Goal: Task Accomplishment & Management: Use online tool/utility

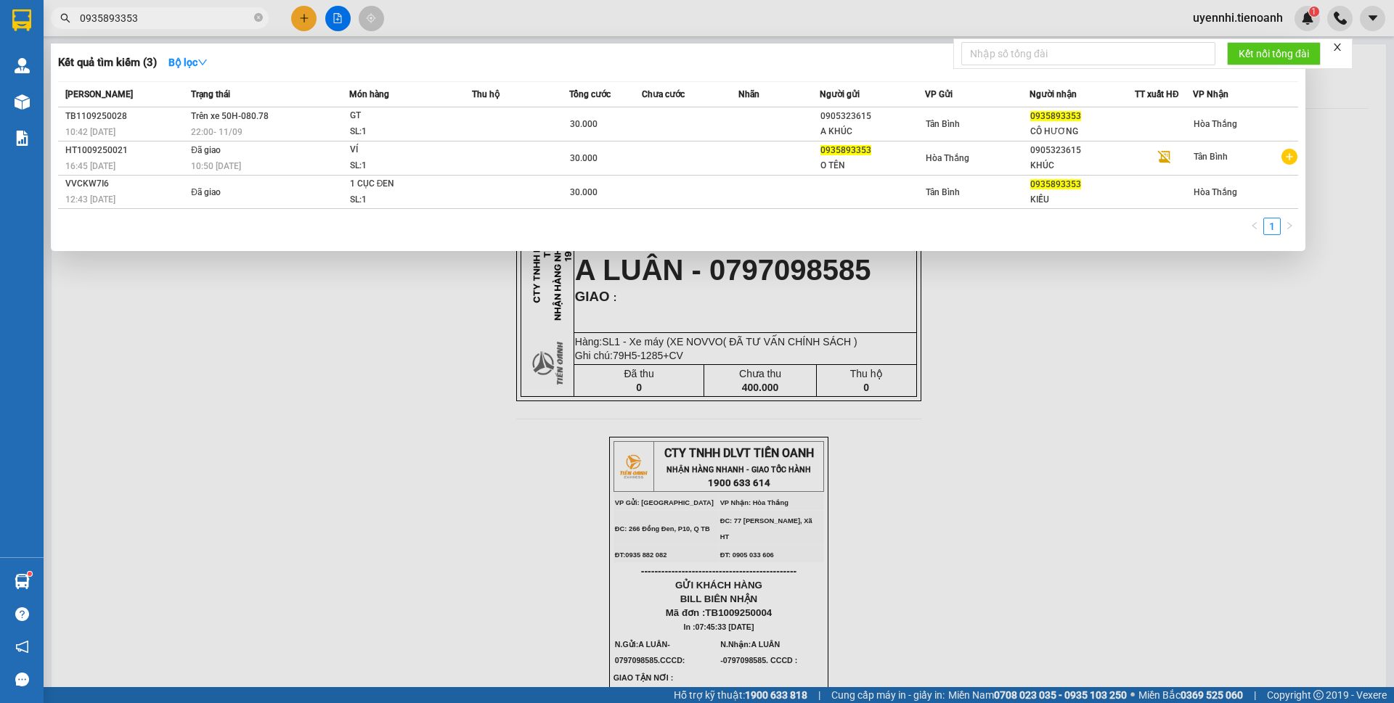
type input "0935893353"
drag, startPoint x: 360, startPoint y: 490, endPoint x: 369, endPoint y: 491, distance: 8.7
click at [367, 491] on div at bounding box center [697, 351] width 1394 height 703
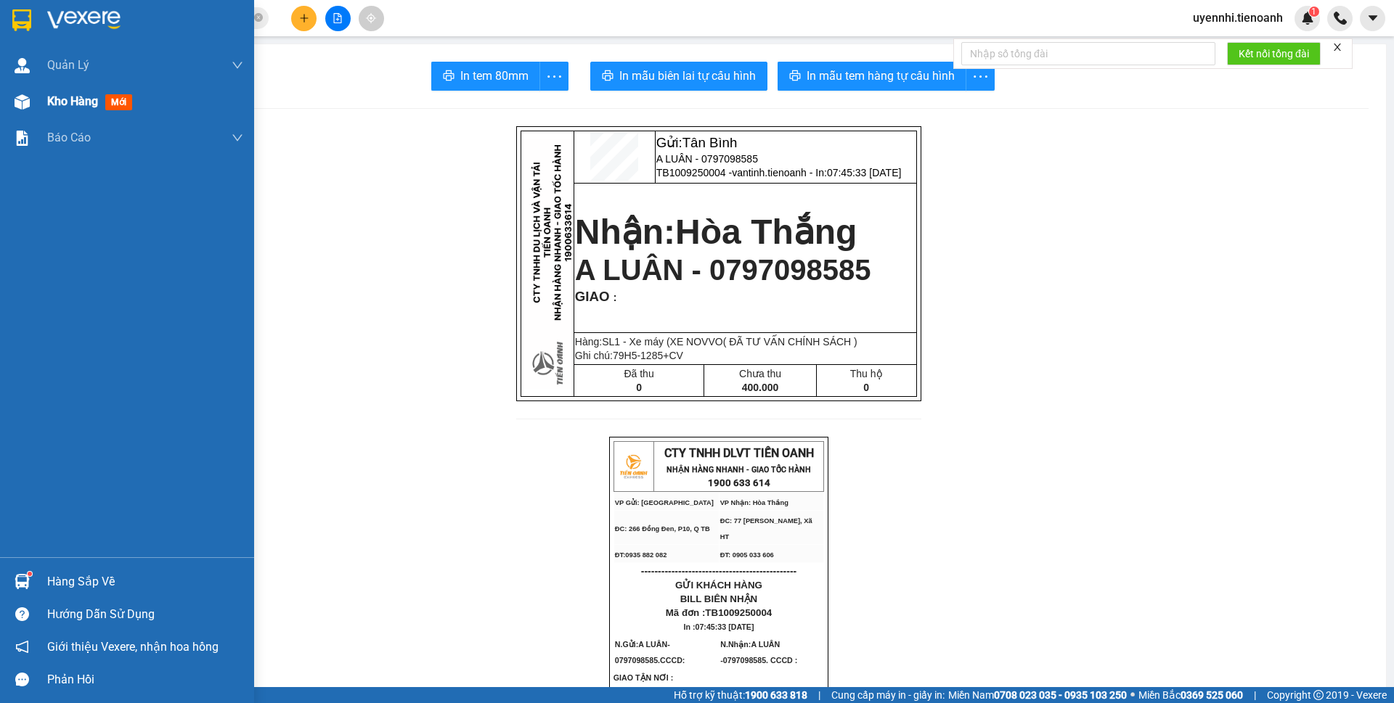
click at [74, 92] on div "Kho hàng mới" at bounding box center [92, 101] width 91 height 18
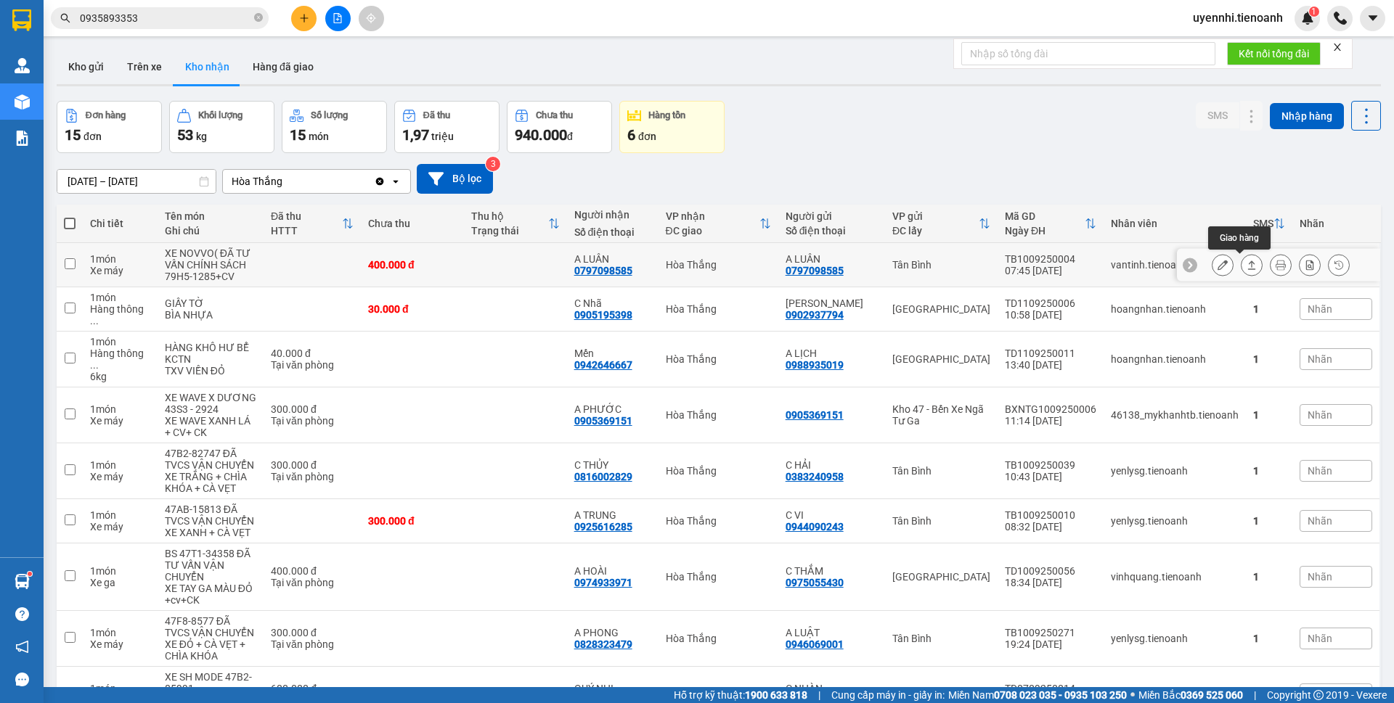
click at [1246, 265] on icon at bounding box center [1251, 265] width 10 height 10
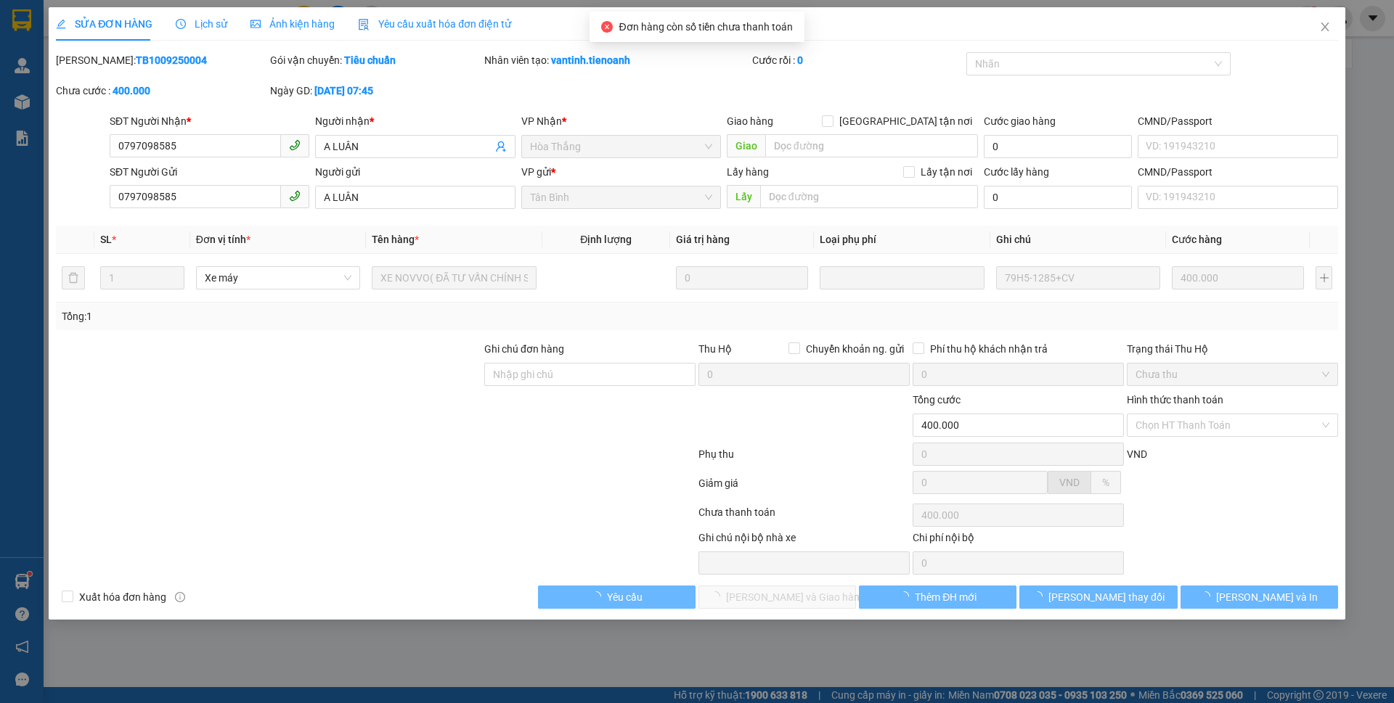
type input "0797098585"
type input "A LUÂN"
type input "0797098585"
type input "A LUÂN"
type input "400.000"
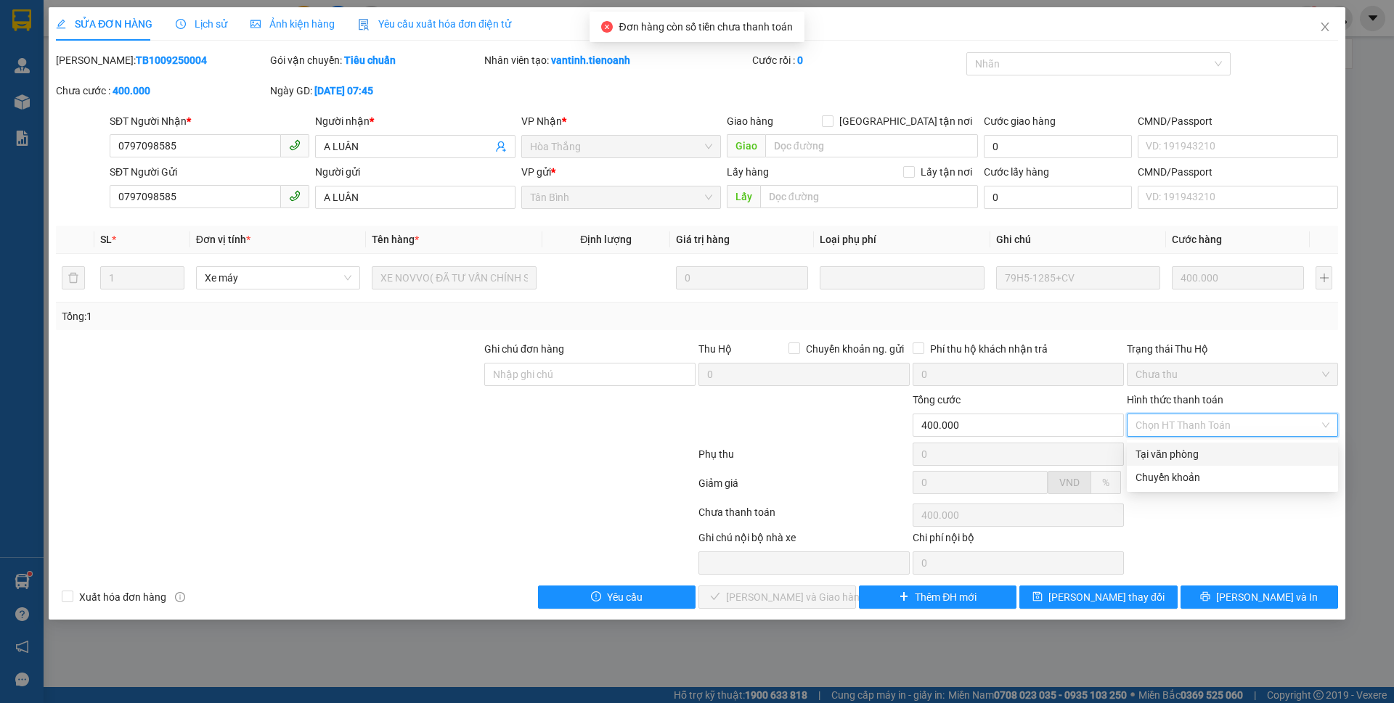
click at [1152, 451] on div "Tại văn phòng" at bounding box center [1232, 454] width 194 height 16
type input "0"
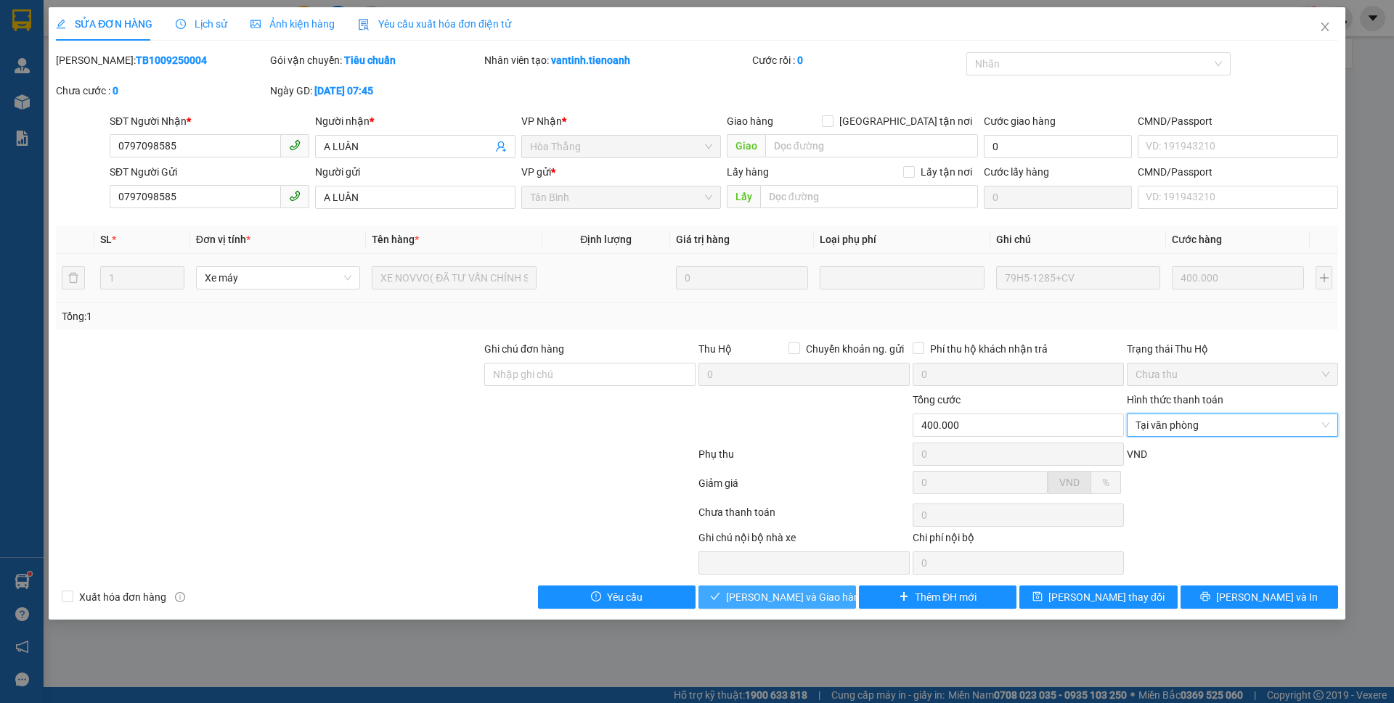
click at [831, 600] on button "[PERSON_NAME] và Giao hàng" at bounding box center [776, 597] width 157 height 23
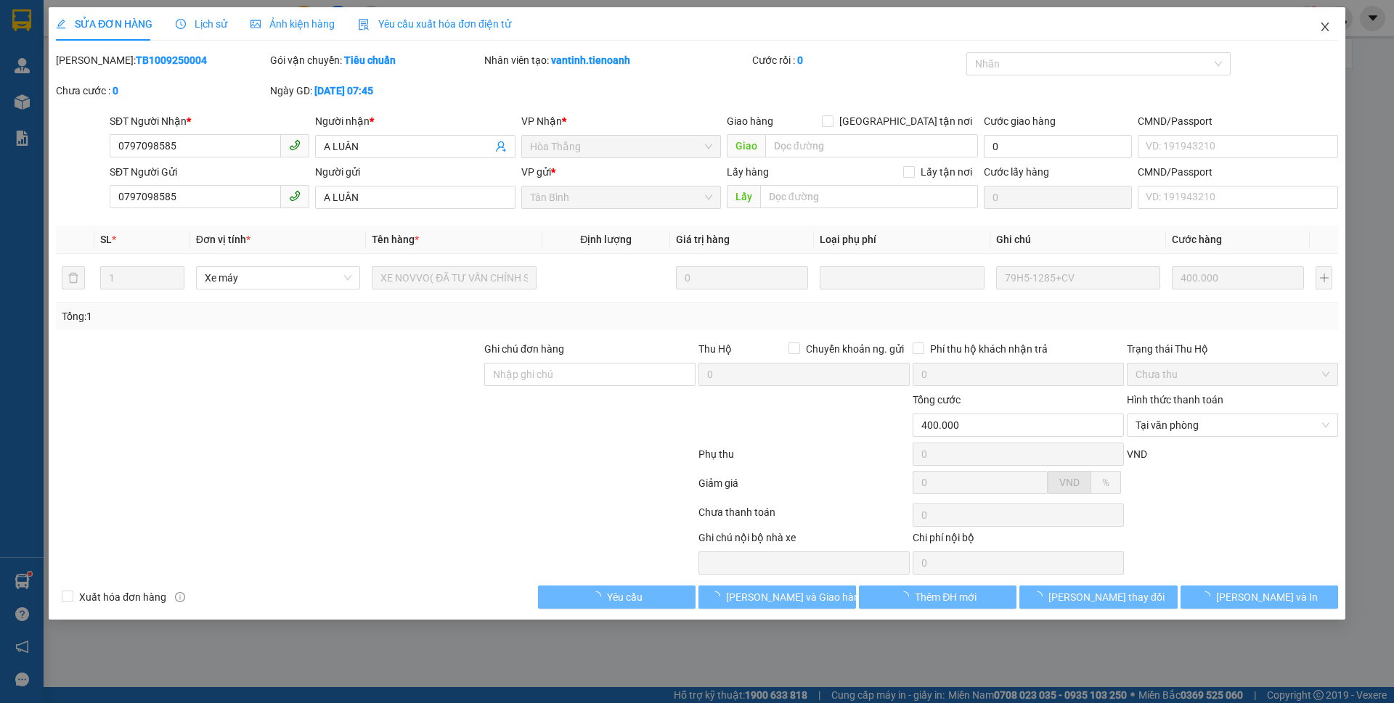
click at [1313, 25] on span "Close" at bounding box center [1324, 27] width 41 height 41
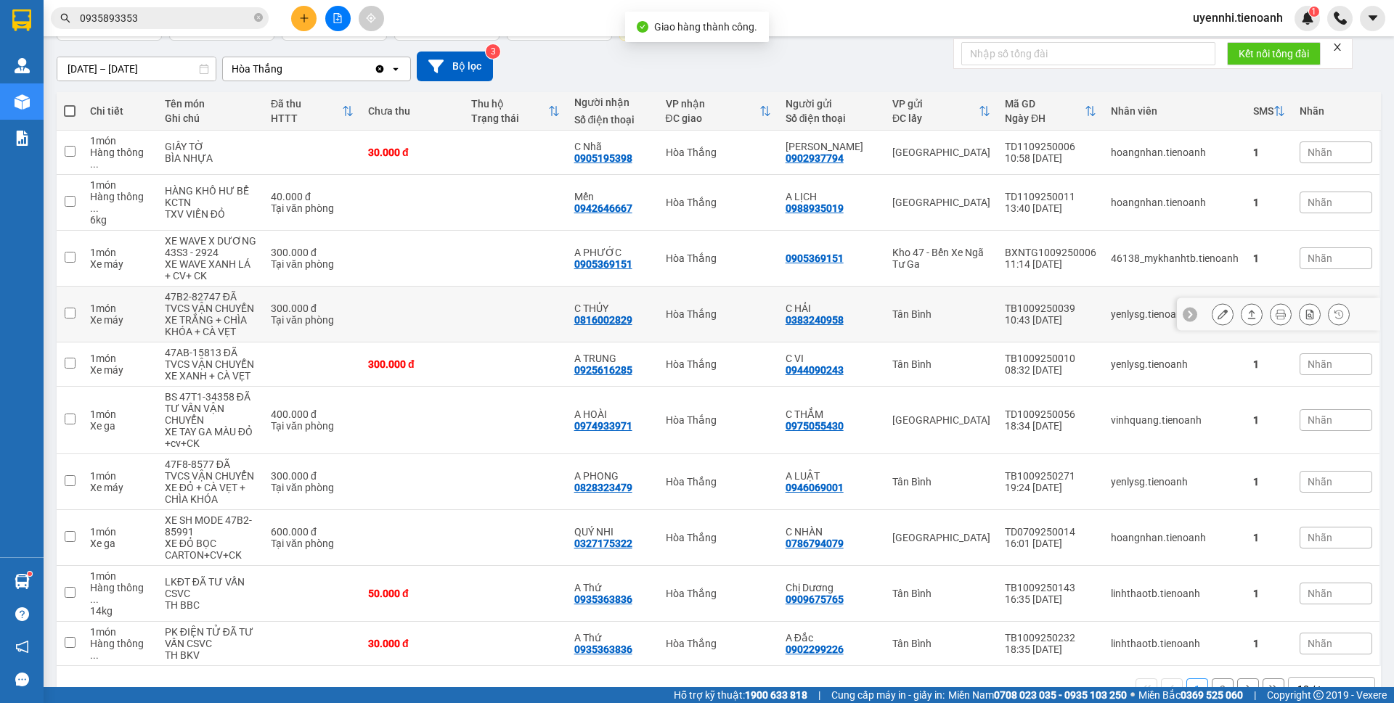
scroll to position [116, 0]
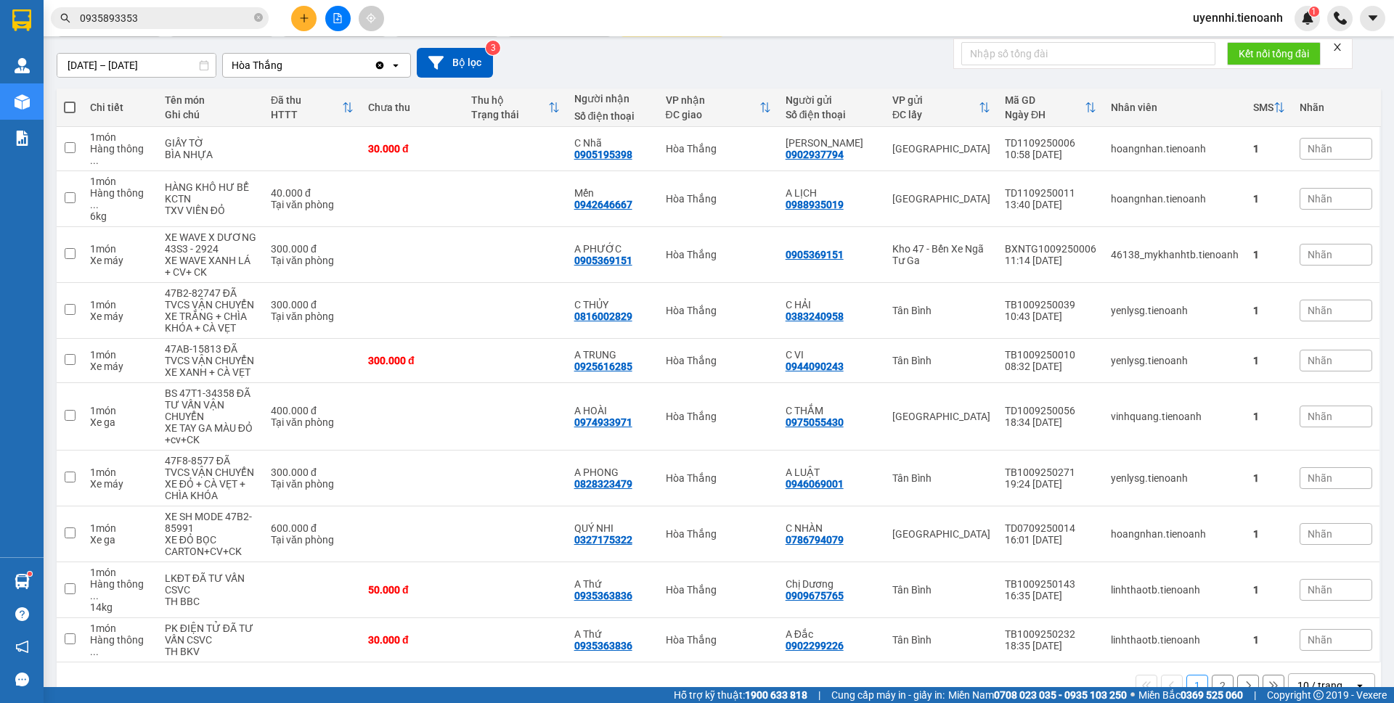
click at [343, 20] on button at bounding box center [337, 18] width 25 height 25
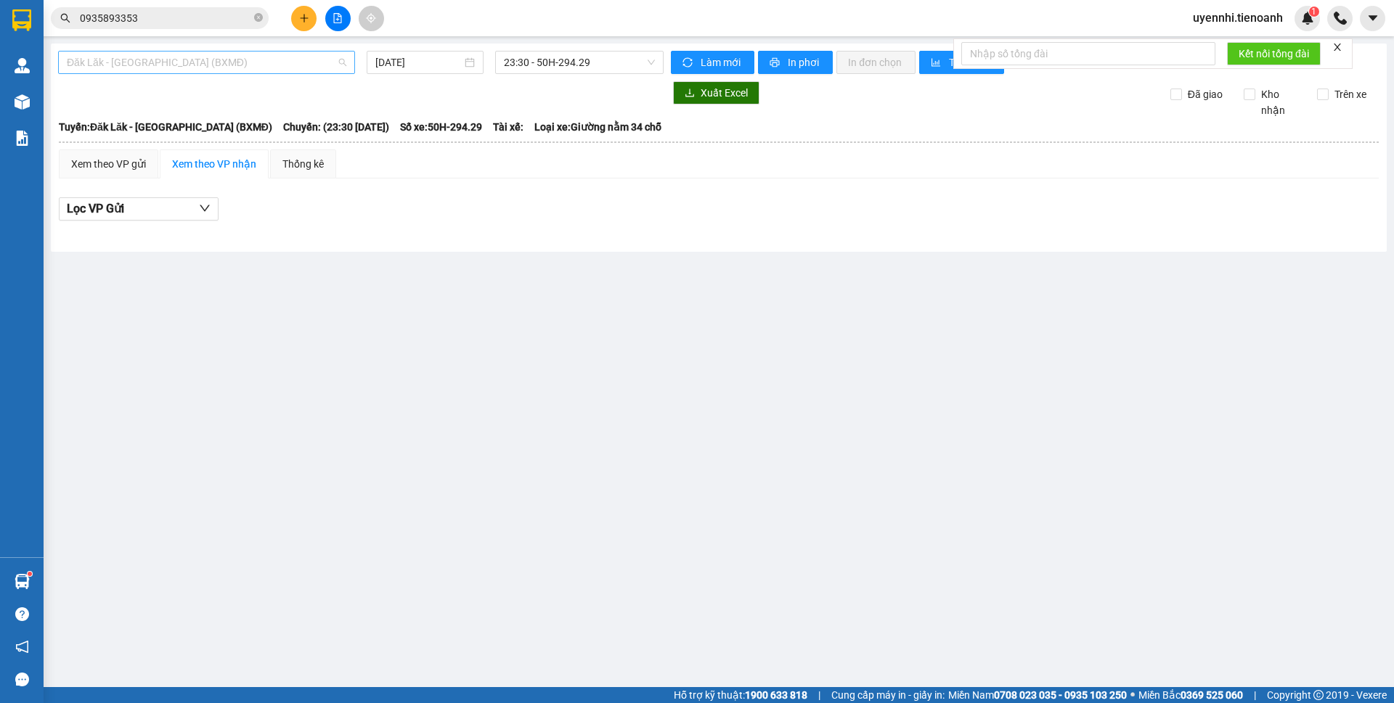
click at [135, 62] on span "Đăk Lăk - [GEOGRAPHIC_DATA] (BXMĐ)" at bounding box center [206, 63] width 279 height 22
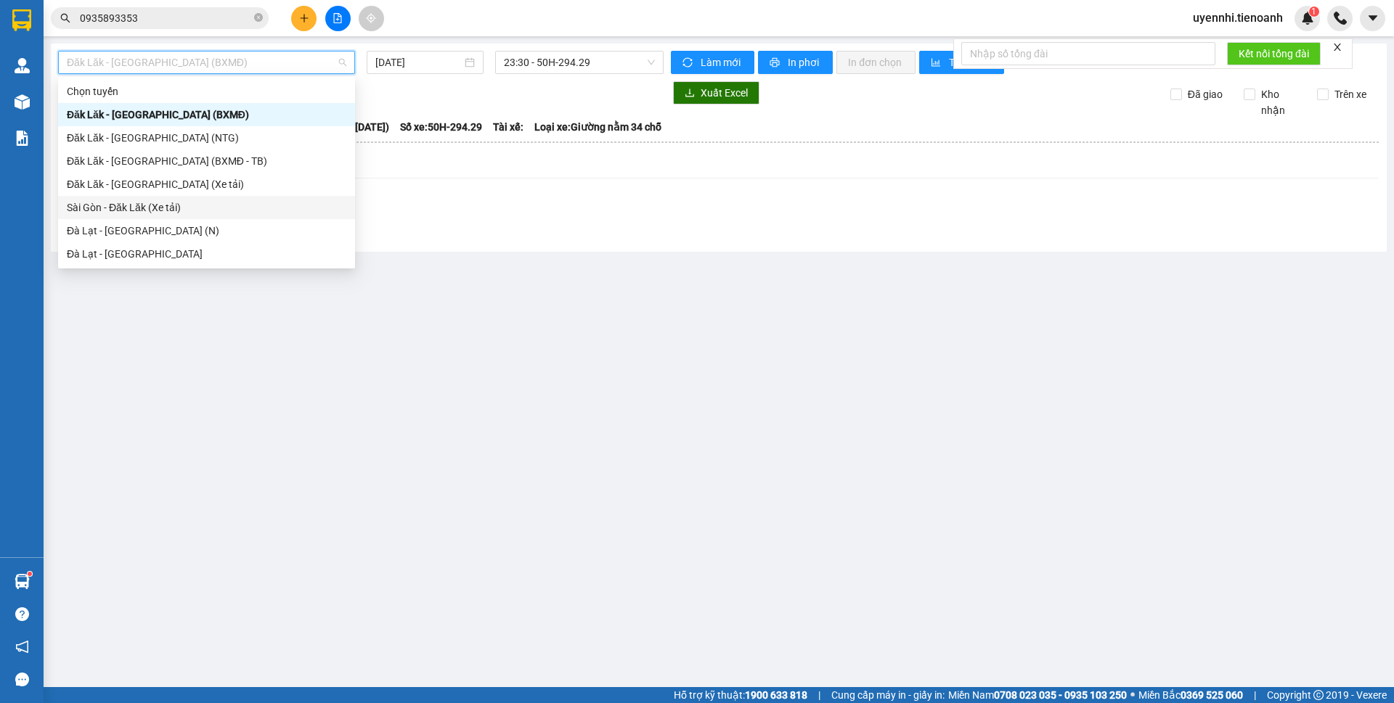
click at [154, 208] on div "Sài Gòn - Đăk Lăk (Xe tải)" at bounding box center [206, 208] width 279 height 16
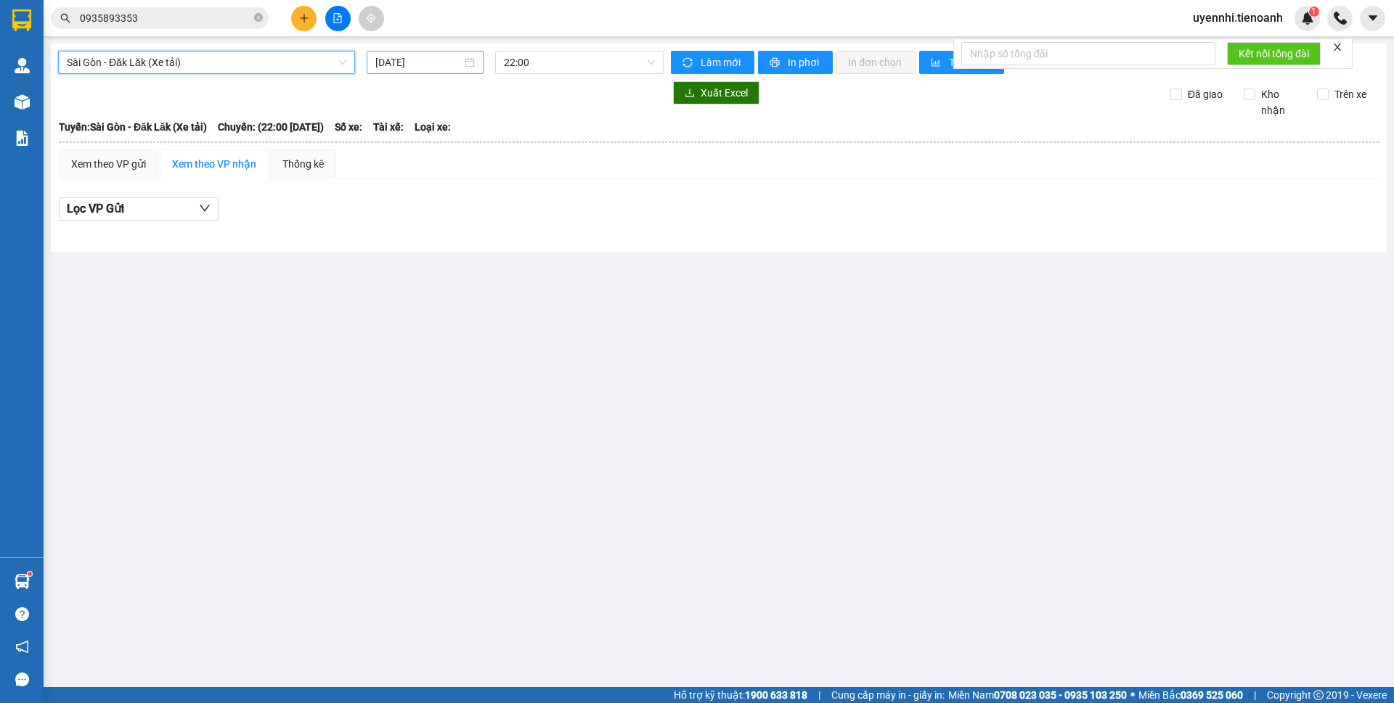
click at [416, 60] on input "[DATE]" at bounding box center [418, 62] width 86 height 16
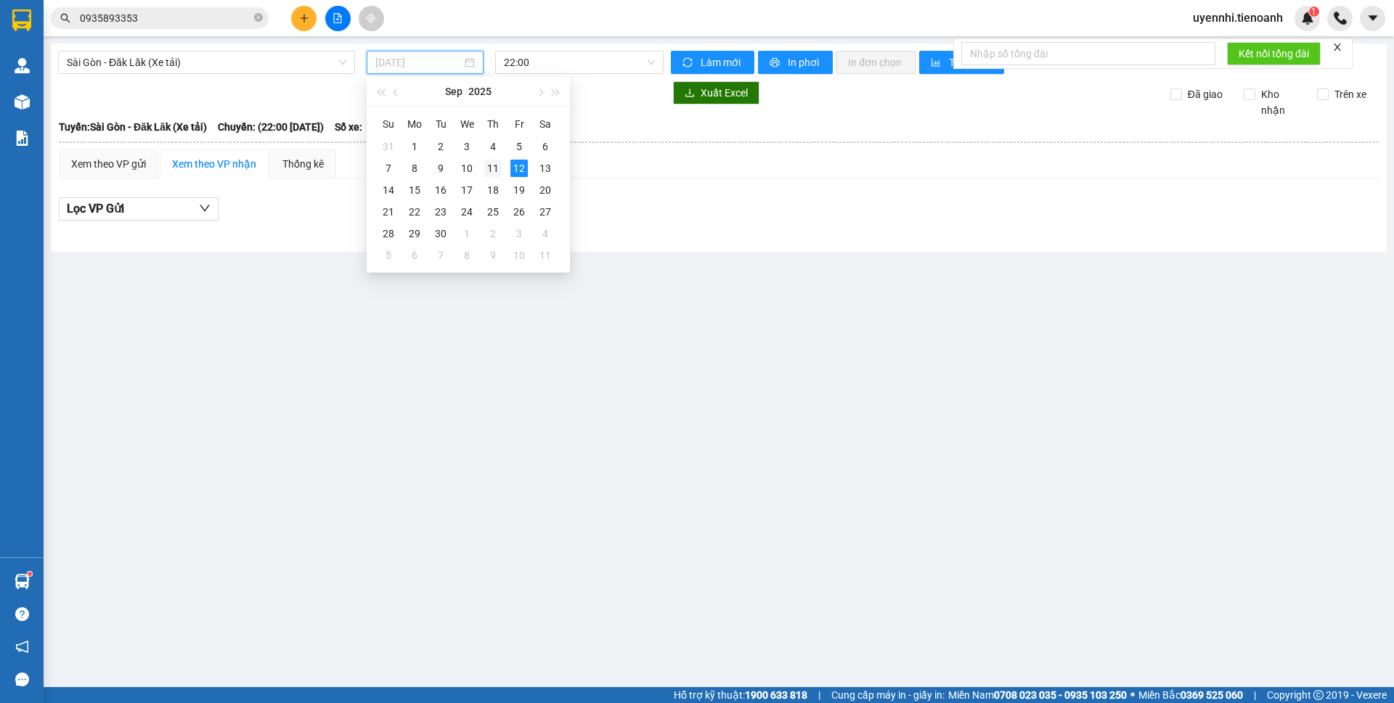
click at [487, 165] on div "11" at bounding box center [492, 168] width 17 height 17
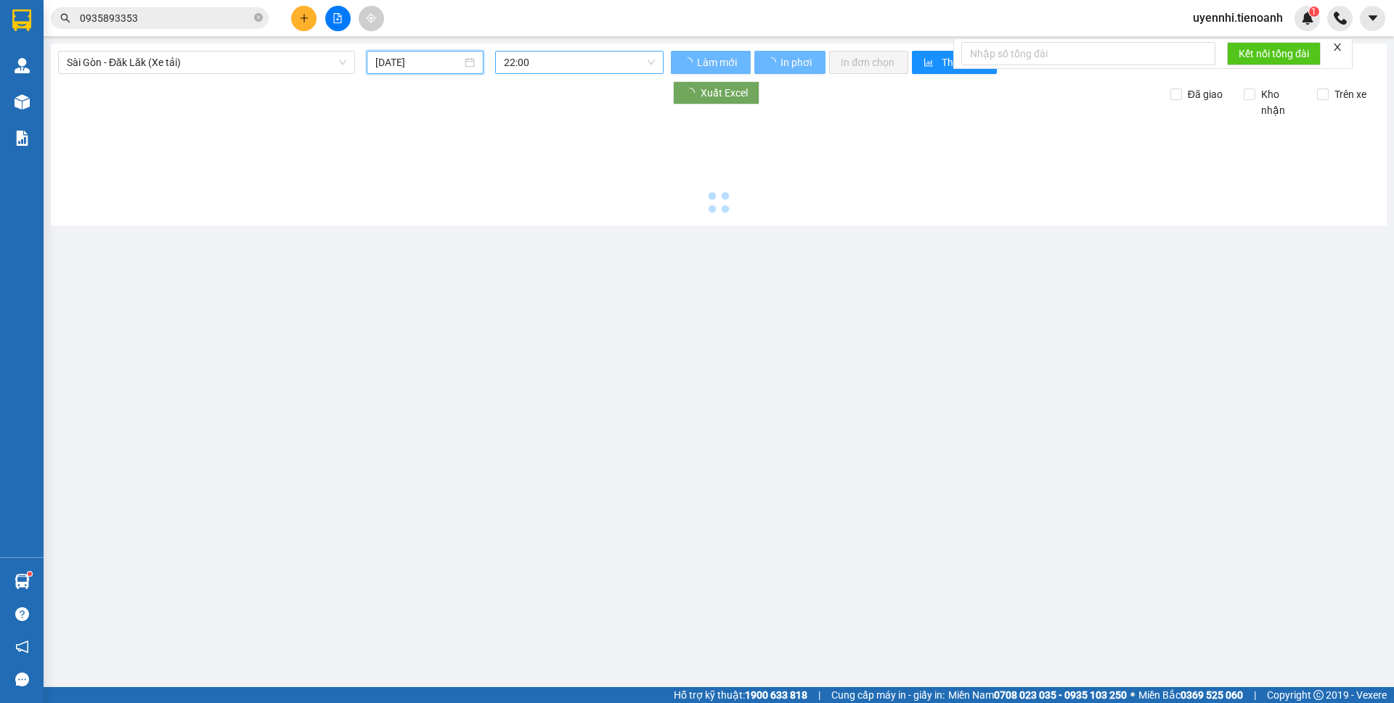
type input "[DATE]"
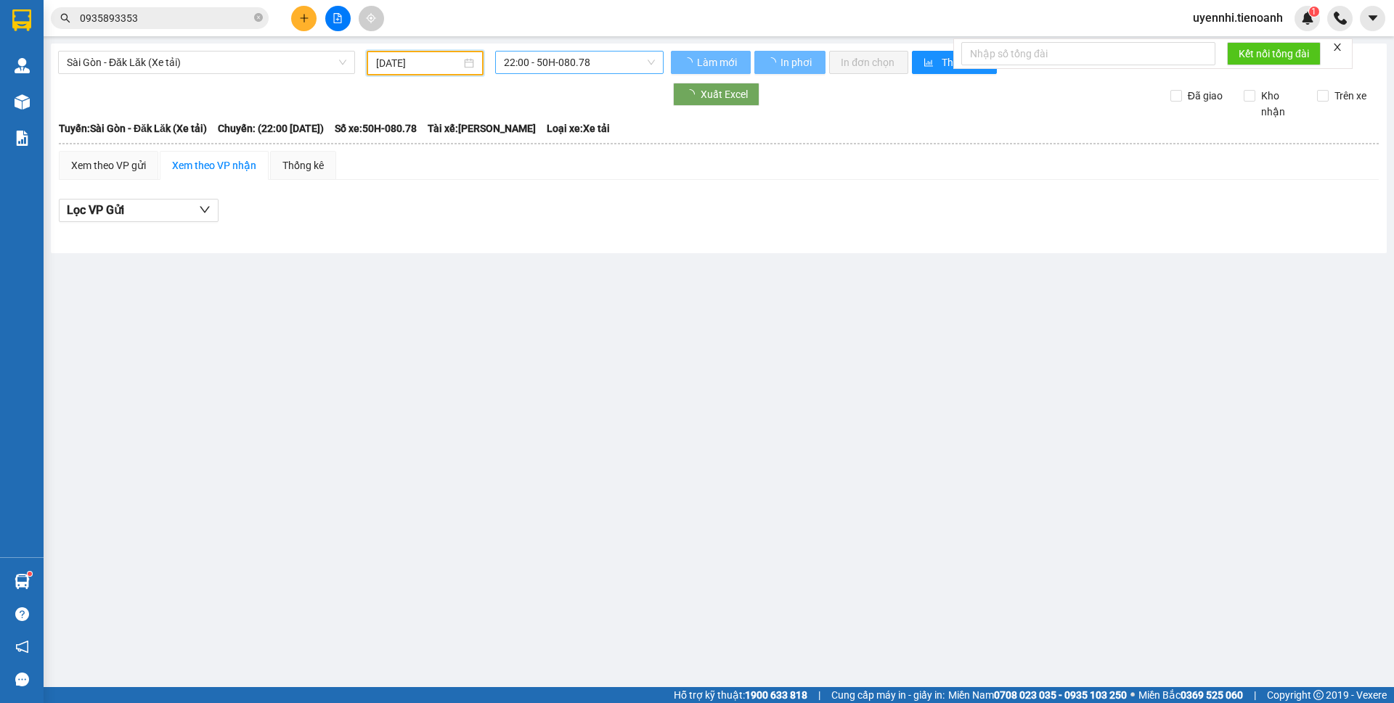
click at [552, 56] on span "22:00 - 50H-080.78" at bounding box center [579, 63] width 151 height 22
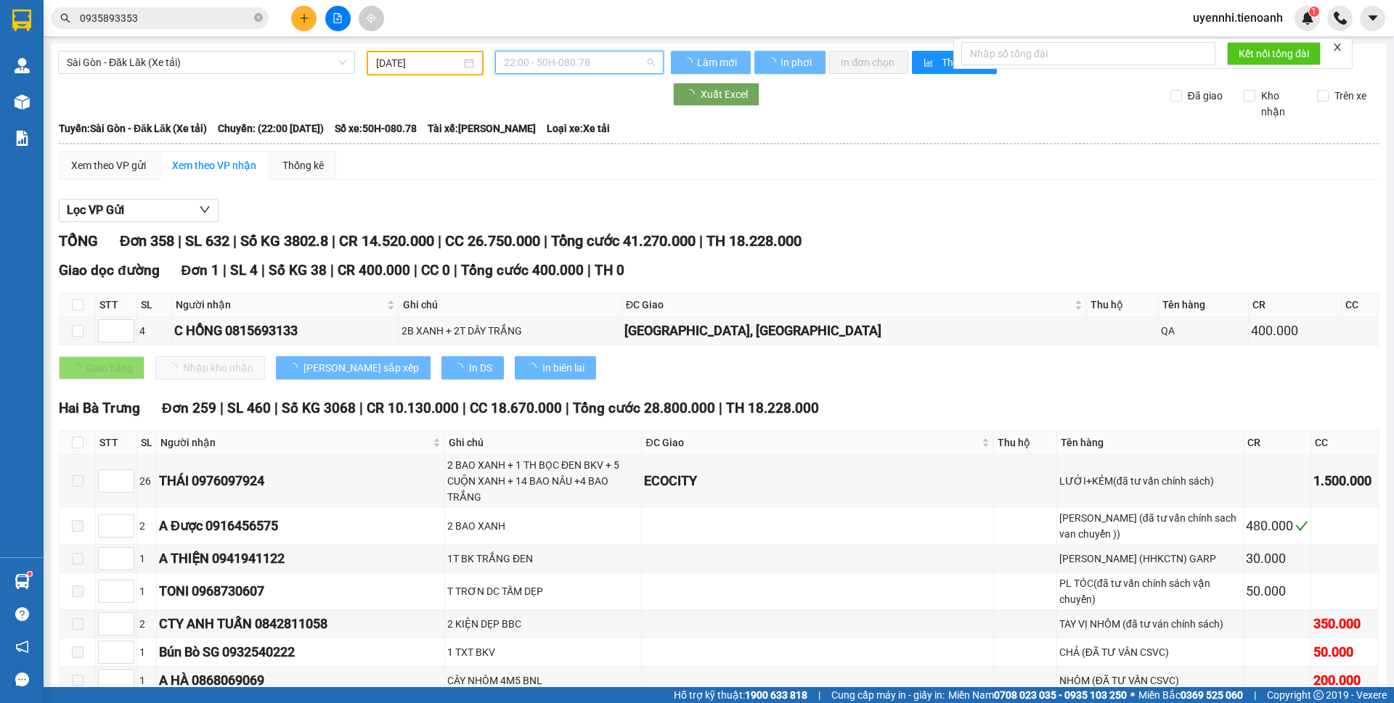
click at [540, 58] on span "22:00 - 50H-080.78" at bounding box center [579, 63] width 151 height 22
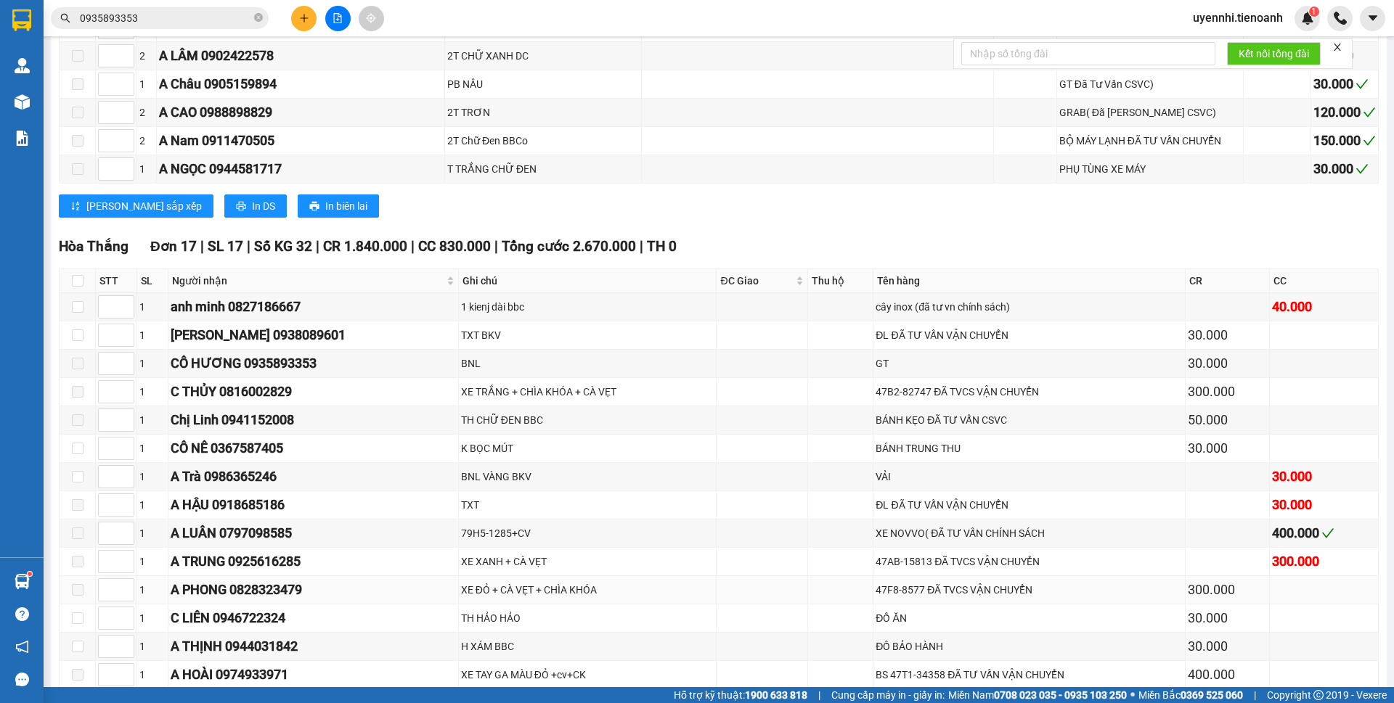
scroll to position [7839, 0]
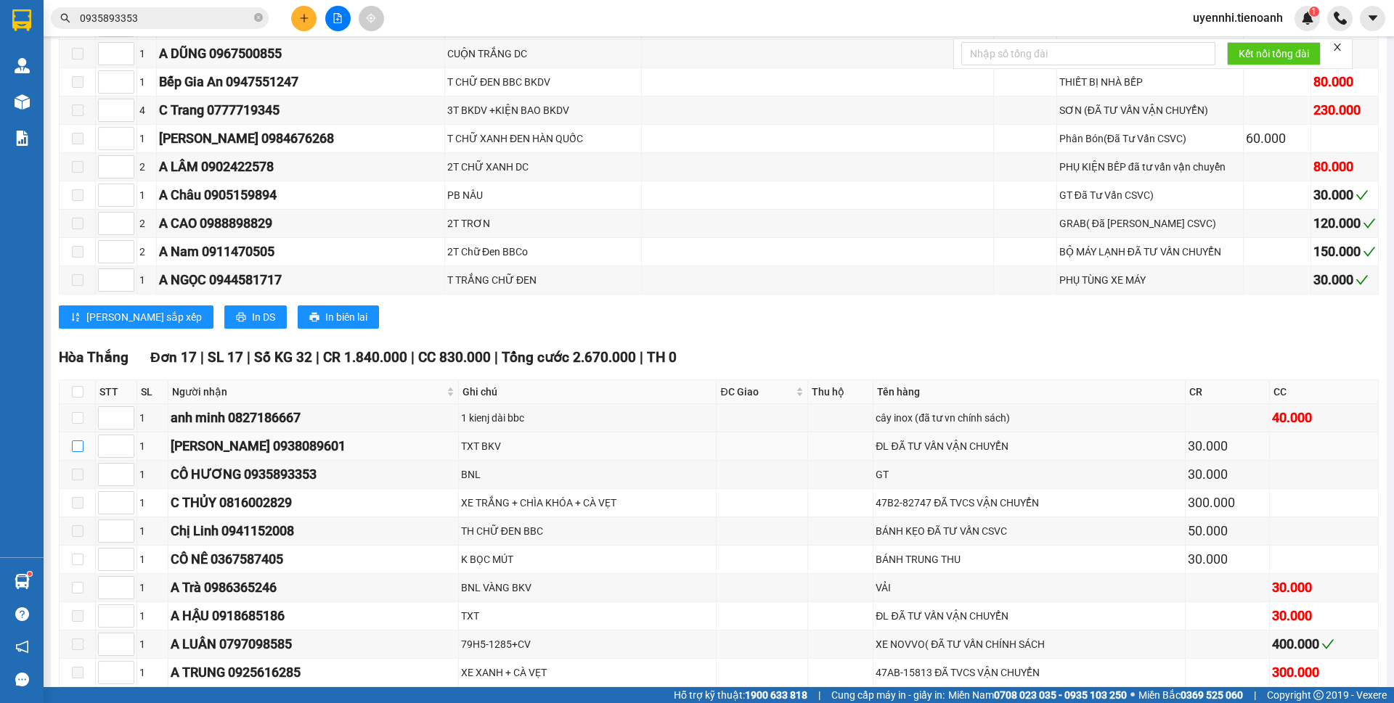
click at [80, 441] on input "checkbox" at bounding box center [78, 447] width 12 height 12
checkbox input "true"
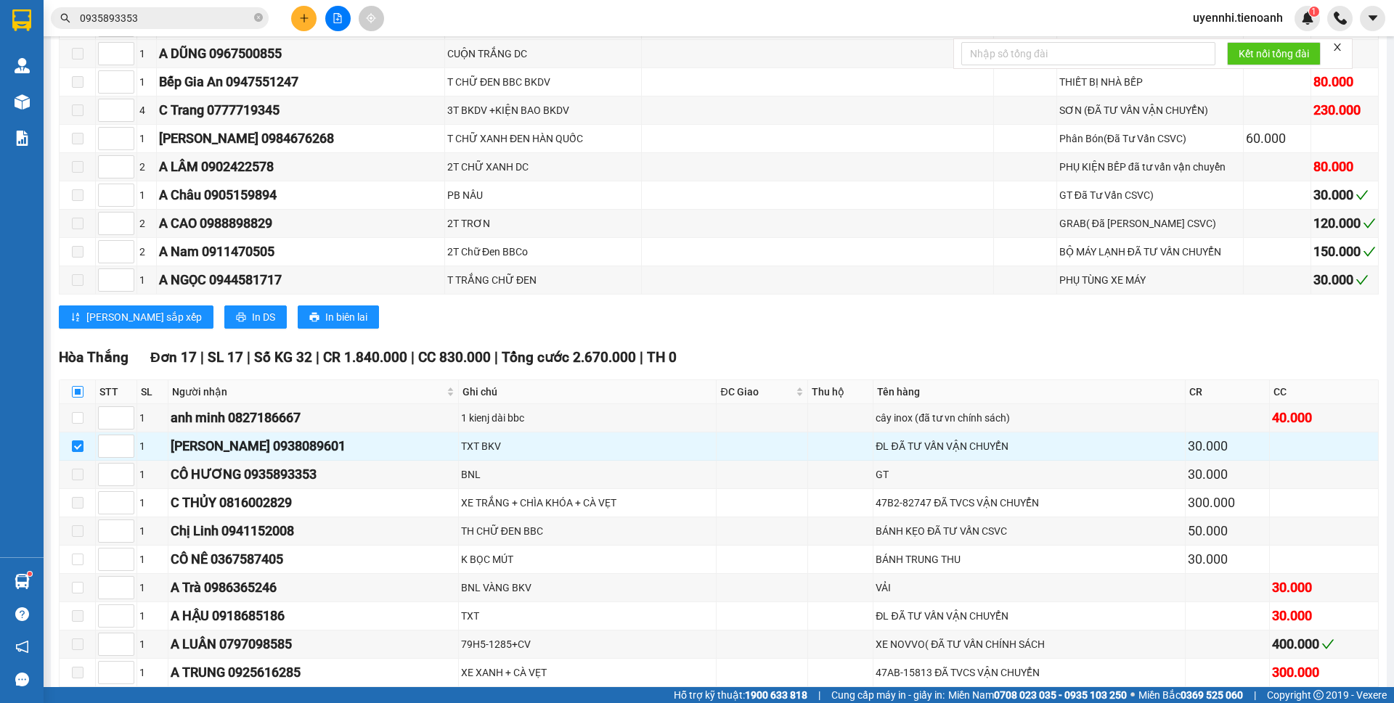
click at [76, 386] on input "checkbox" at bounding box center [78, 392] width 12 height 12
checkbox input "true"
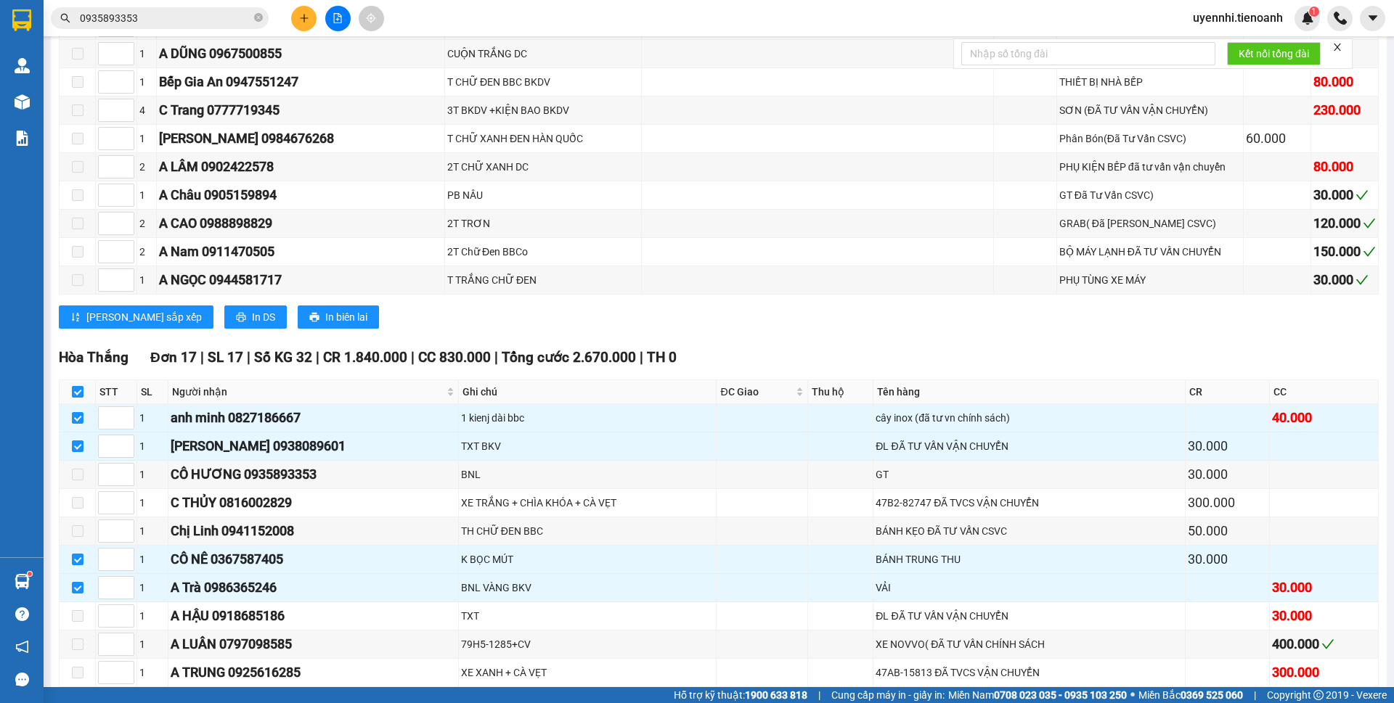
checkbox input "true"
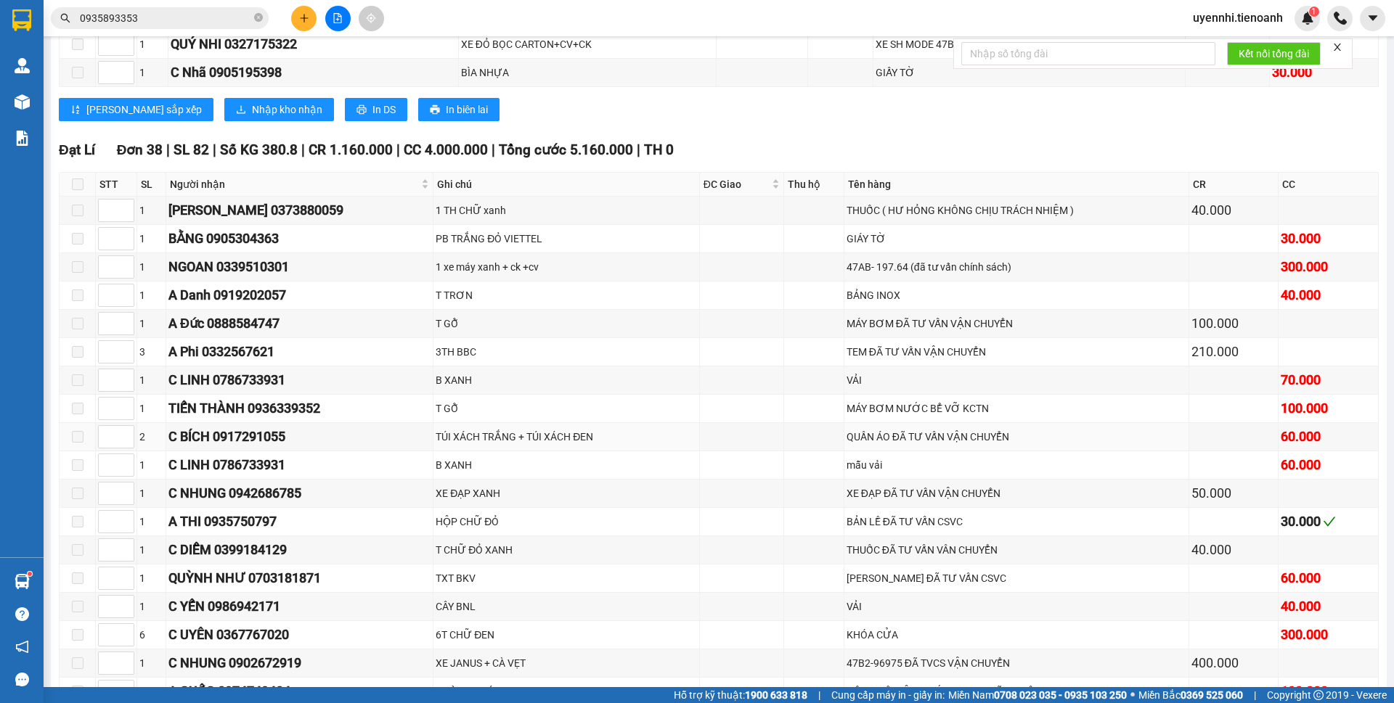
scroll to position [8274, 0]
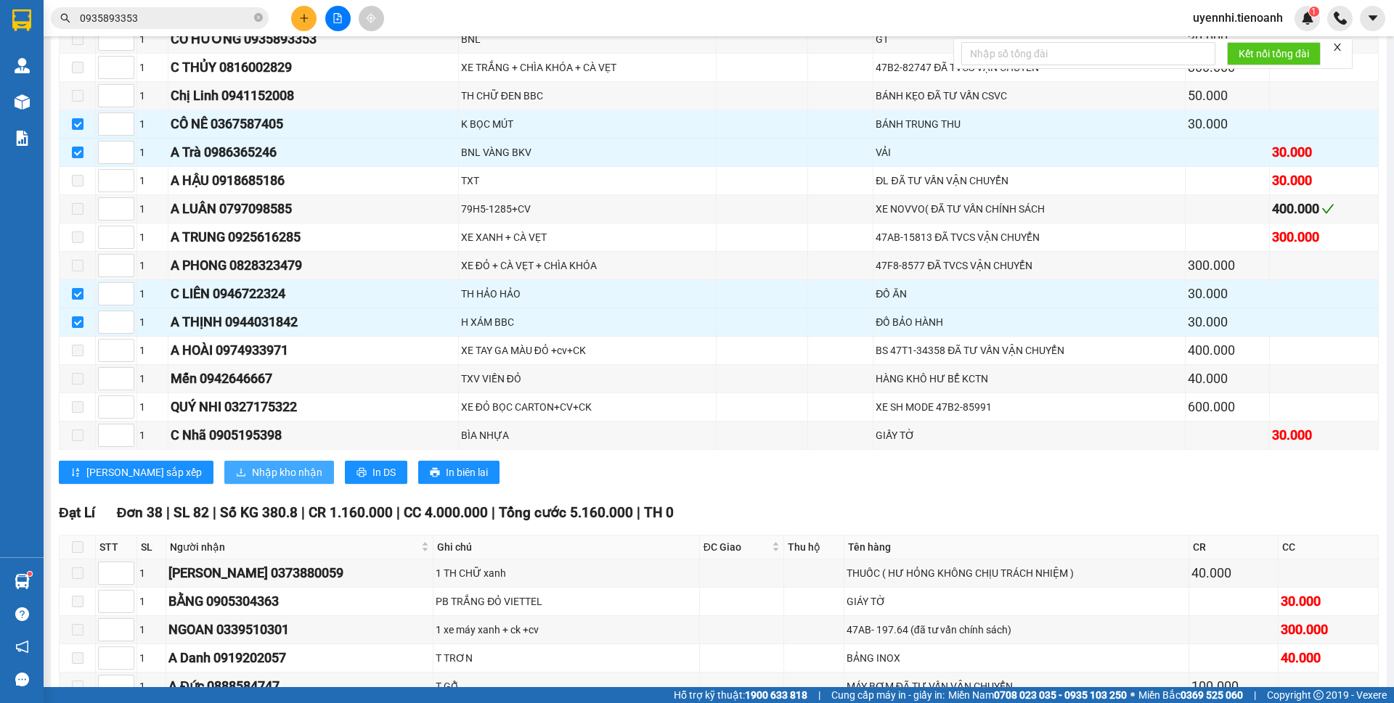
click at [252, 465] on span "Nhập kho nhận" at bounding box center [287, 473] width 70 height 16
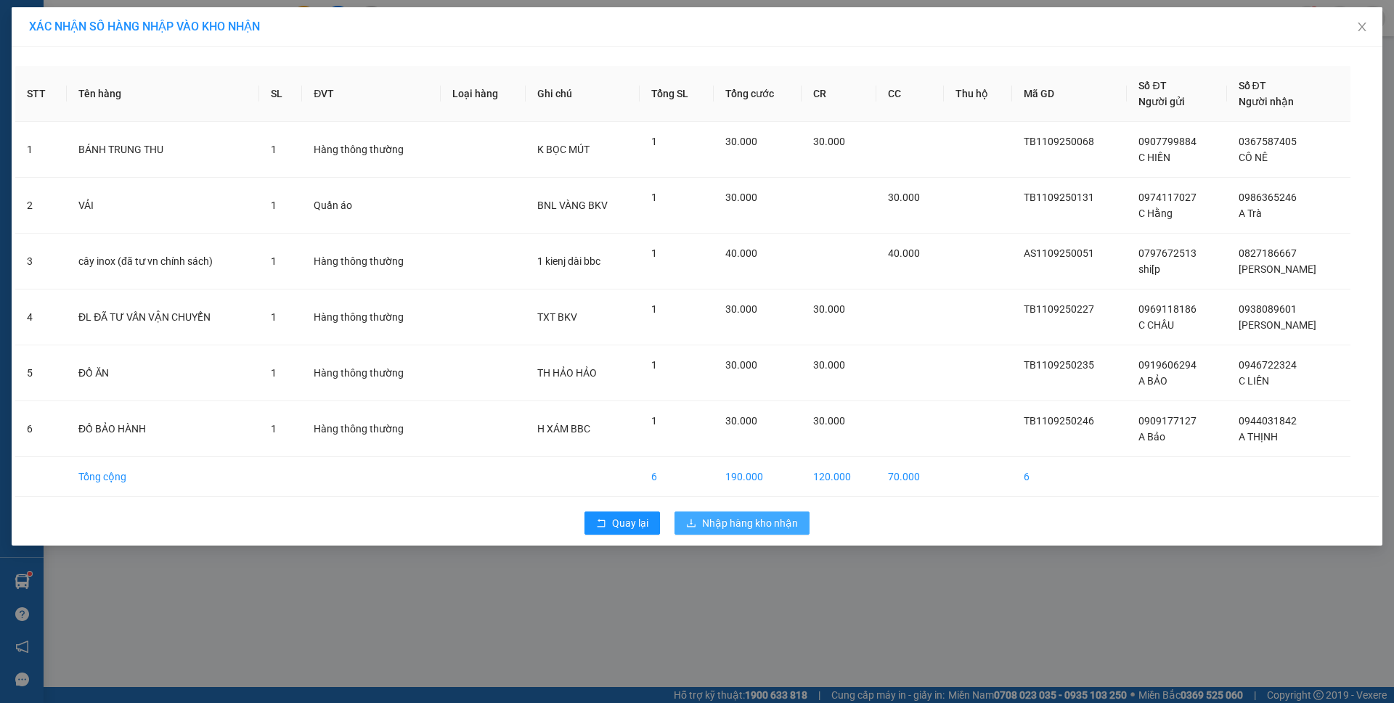
click at [727, 528] on span "Nhập hàng kho nhận" at bounding box center [750, 523] width 96 height 16
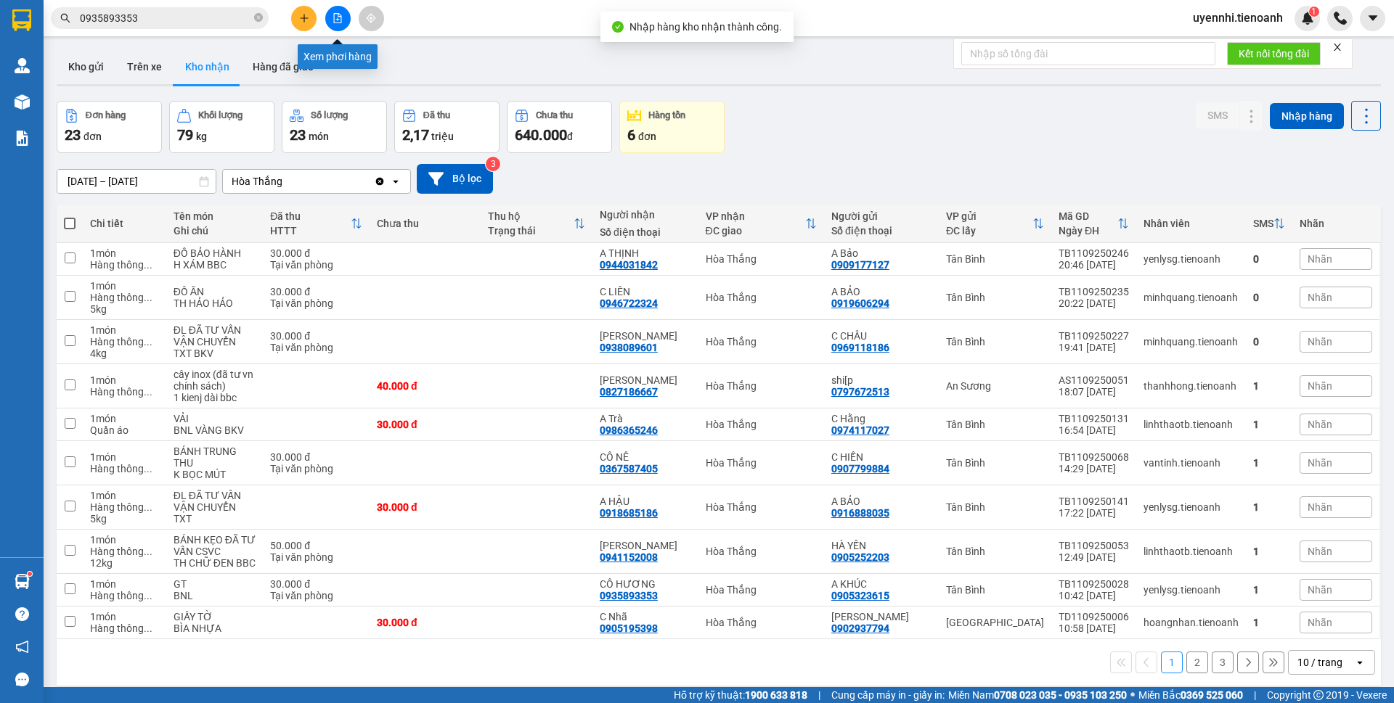
click at [337, 21] on icon "file-add" at bounding box center [337, 18] width 10 height 10
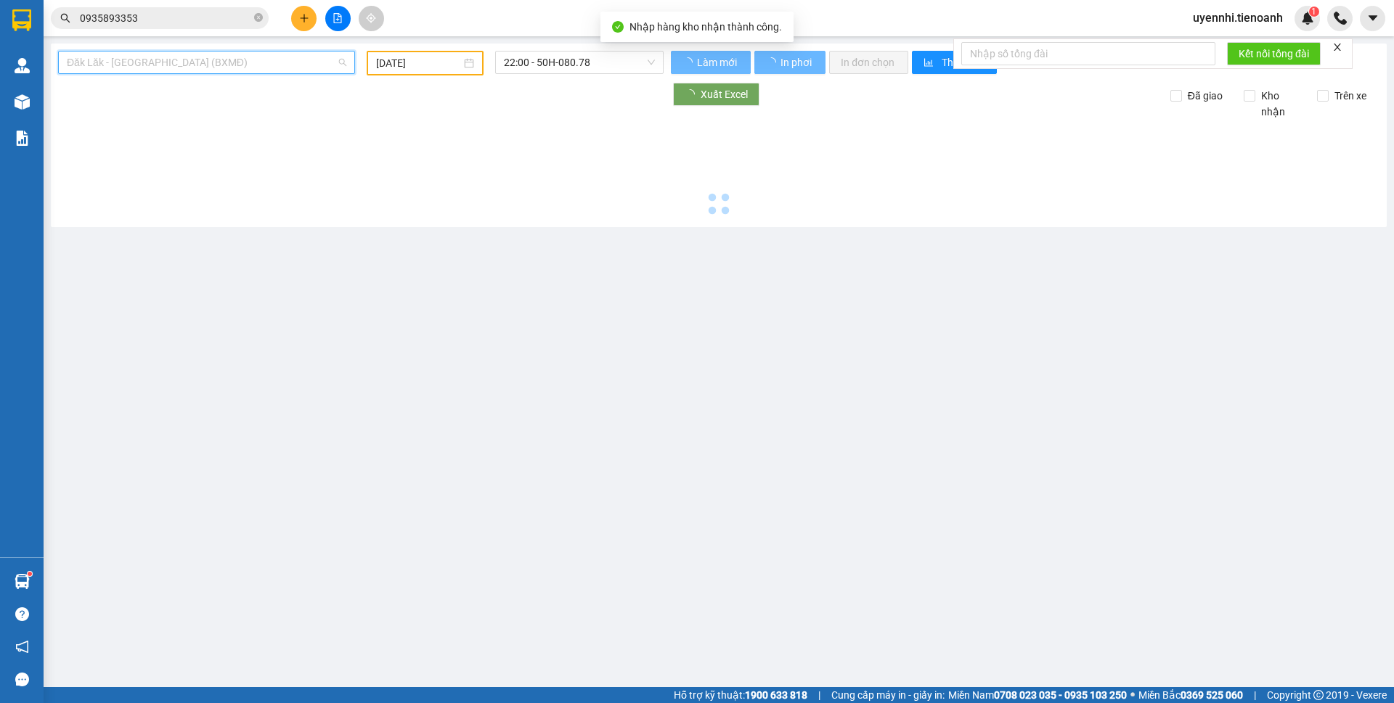
click at [163, 54] on span "Đăk Lăk - [GEOGRAPHIC_DATA] (BXMĐ)" at bounding box center [206, 63] width 279 height 22
type input "[DATE]"
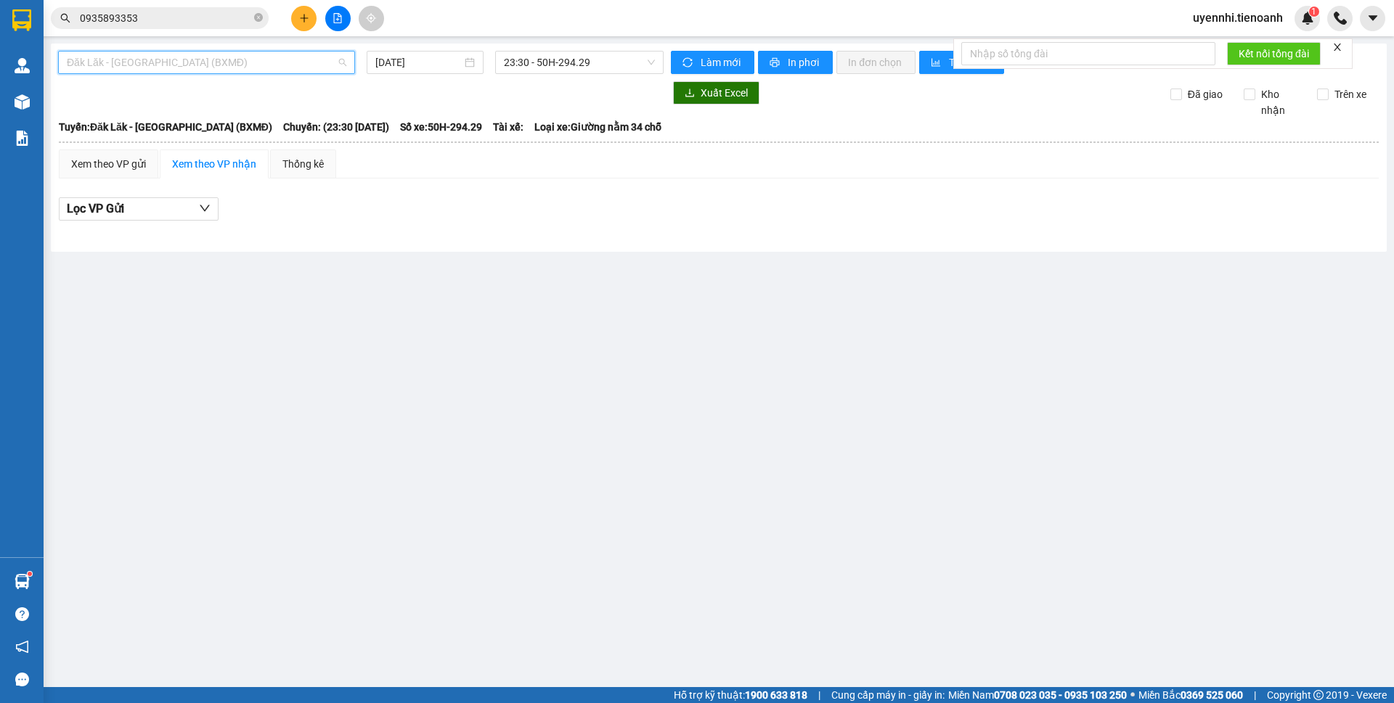
click at [104, 62] on span "Đăk Lăk - [GEOGRAPHIC_DATA] (BXMĐ)" at bounding box center [206, 63] width 279 height 22
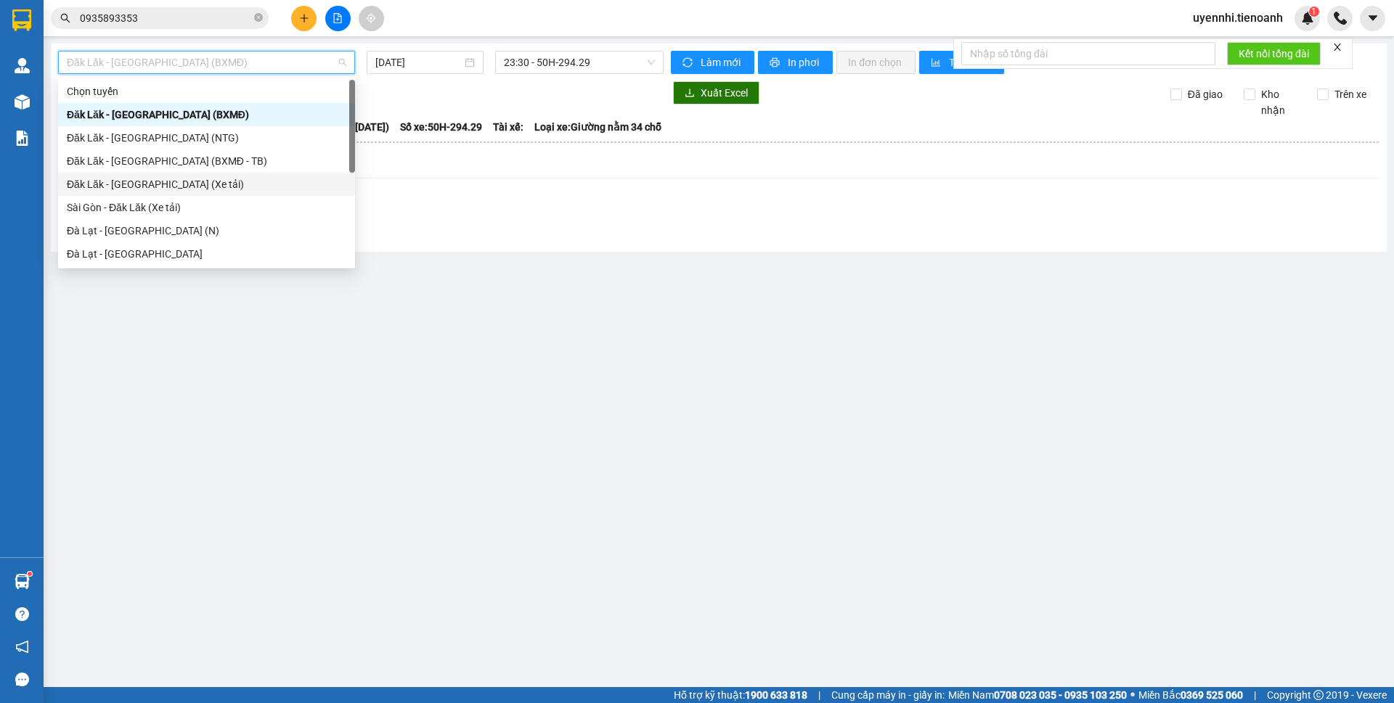
scroll to position [186, 0]
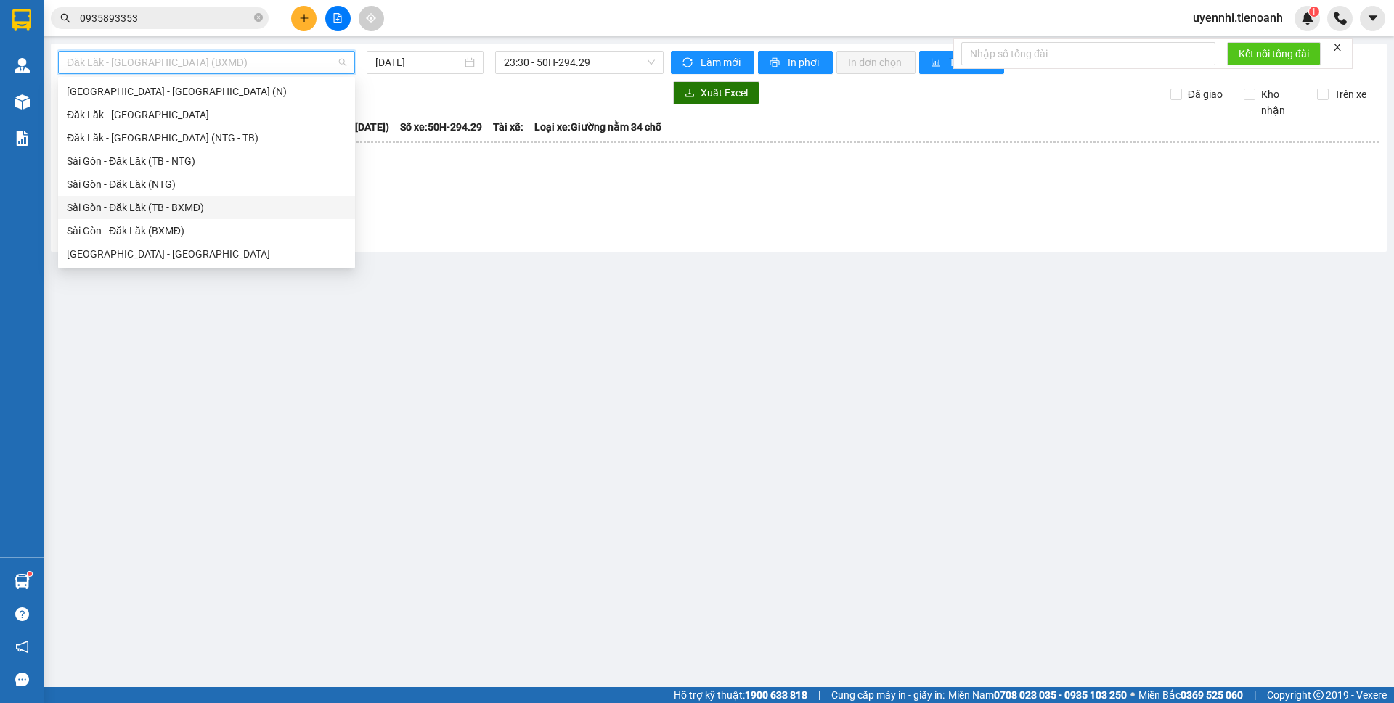
click at [155, 205] on div "Sài Gòn - Đăk Lăk (TB - BXMĐ)" at bounding box center [206, 208] width 279 height 16
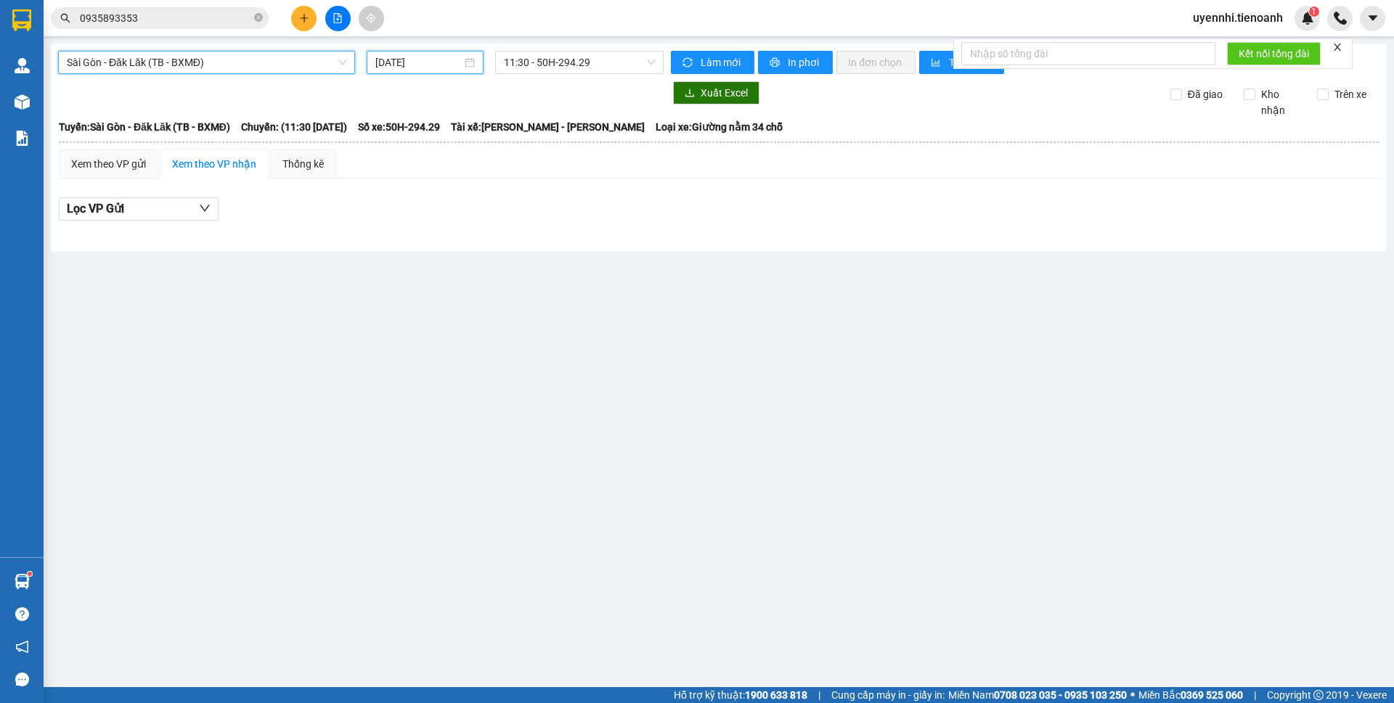
click at [404, 62] on input "[DATE]" at bounding box center [418, 62] width 86 height 16
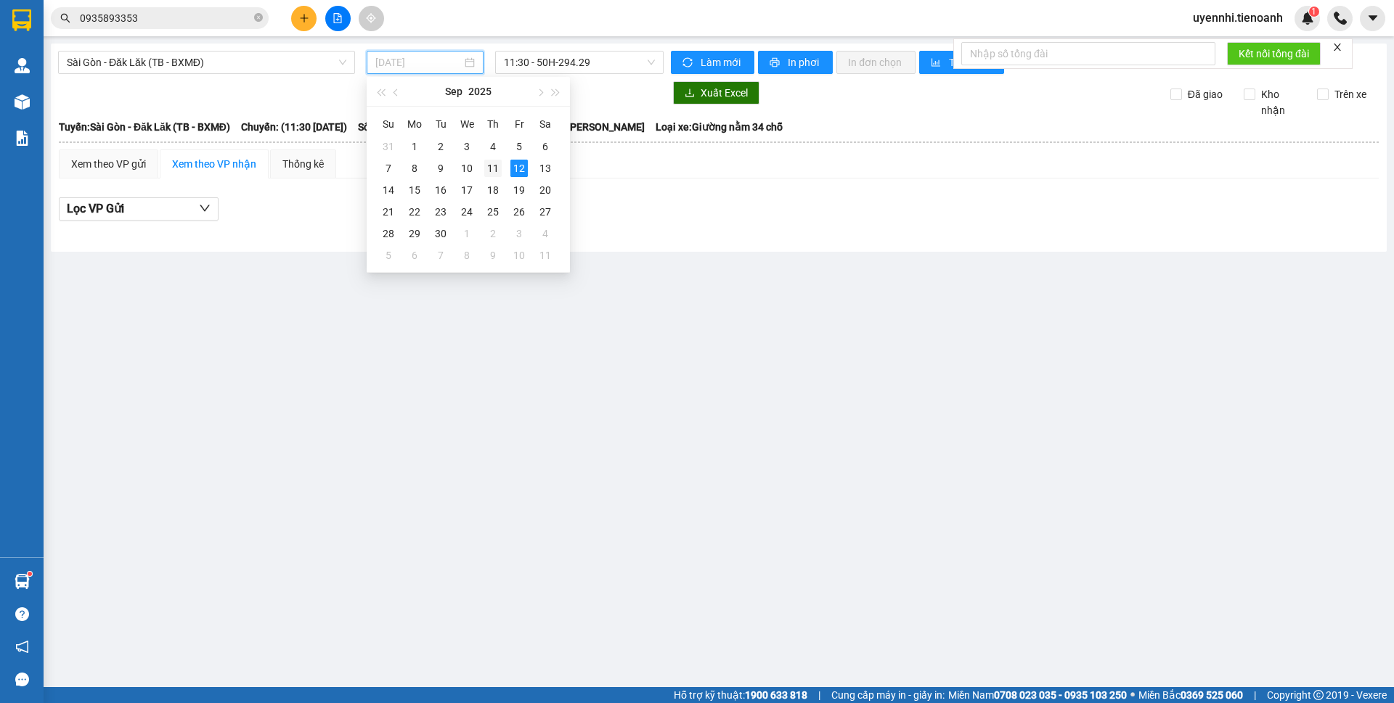
click at [496, 170] on div "11" at bounding box center [492, 168] width 17 height 17
type input "[DATE]"
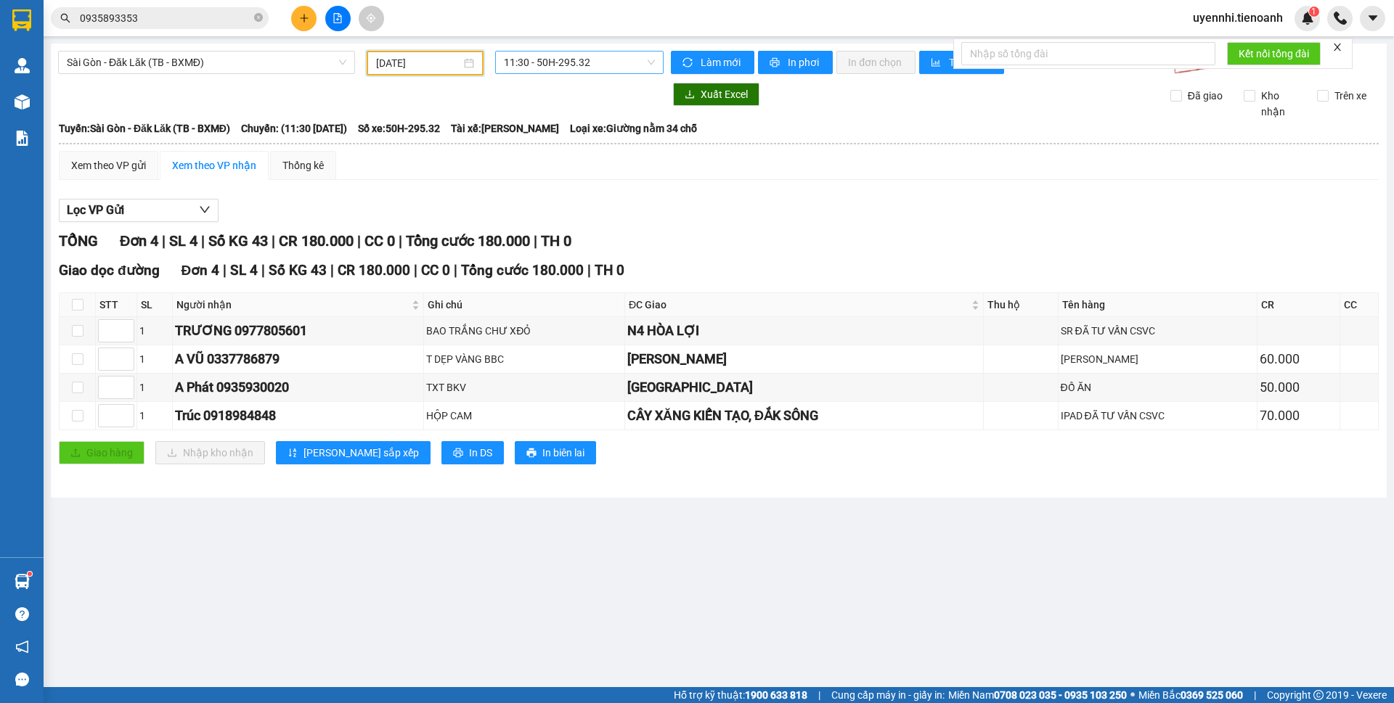
click at [525, 54] on span "11:30 - 50H-295.32" at bounding box center [579, 63] width 151 height 22
click at [538, 182] on div "19:45 - 50H-796.92" at bounding box center [560, 184] width 113 height 16
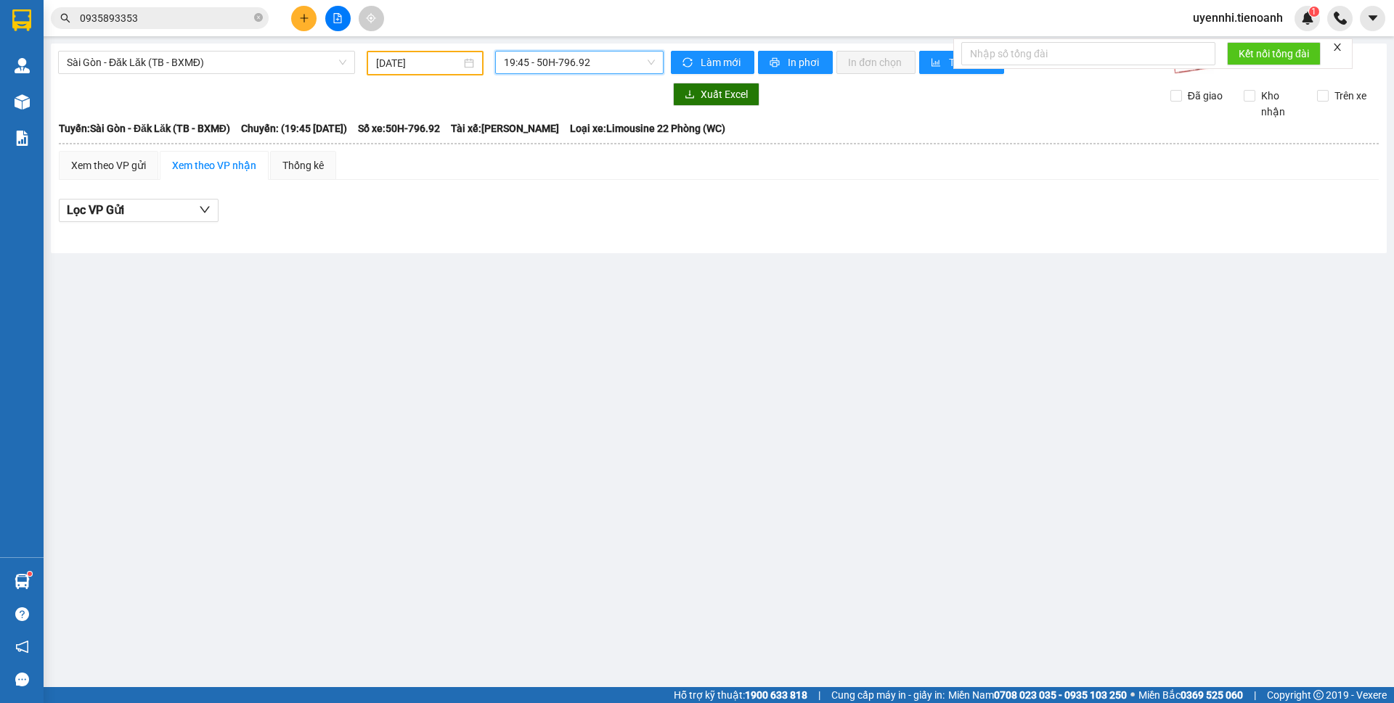
click at [526, 56] on span "19:45 - 50H-796.92" at bounding box center [579, 63] width 151 height 22
click at [520, 155] on div "19:30 - 50H-299.40" at bounding box center [560, 161] width 113 height 16
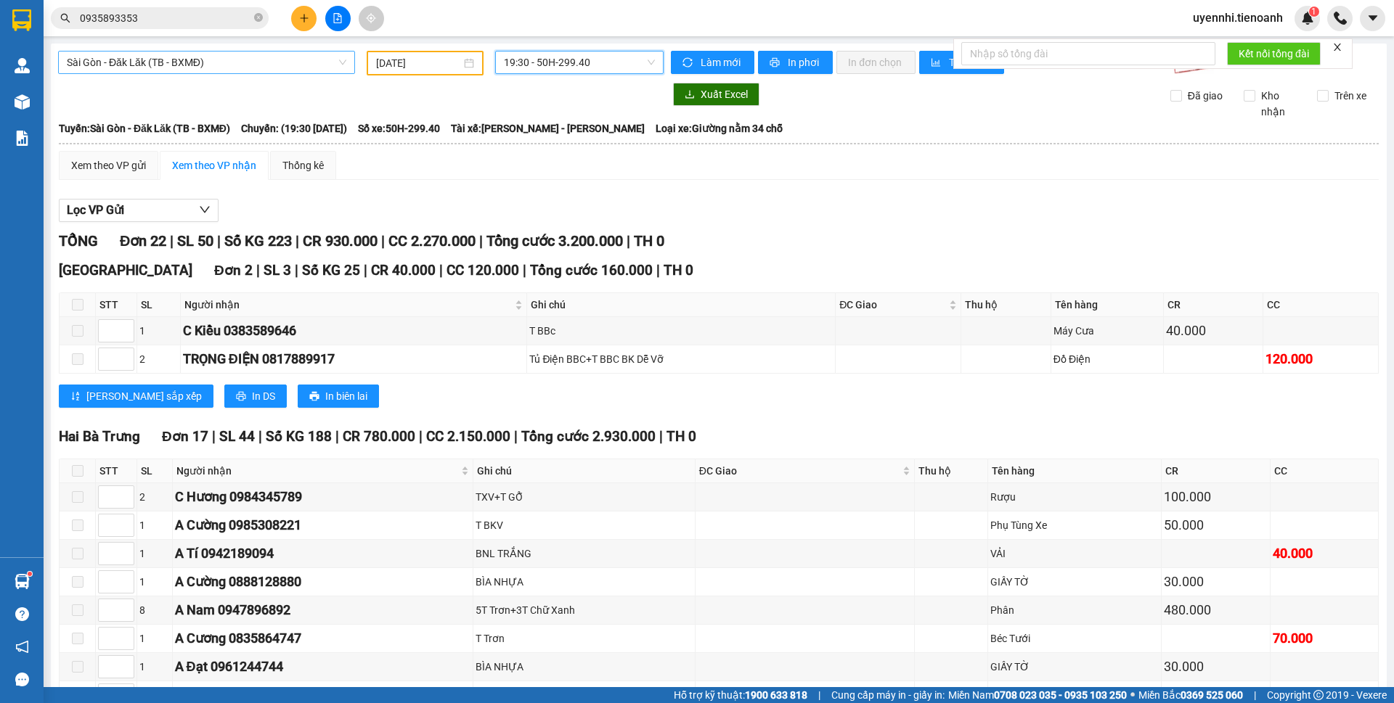
click at [103, 65] on span "Sài Gòn - Đăk Lăk (TB - BXMĐ)" at bounding box center [206, 63] width 279 height 22
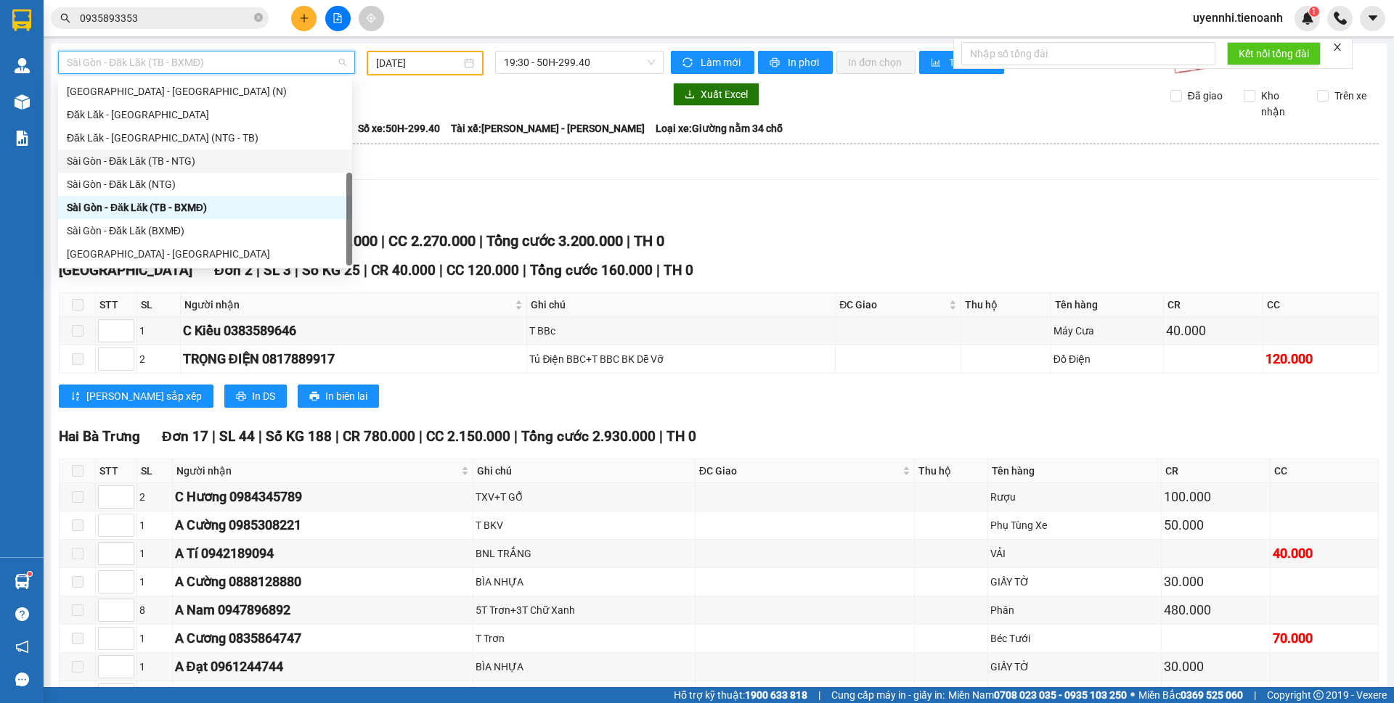
click at [135, 165] on div "Sài Gòn - Đăk Lăk (TB - NTG)" at bounding box center [205, 161] width 277 height 16
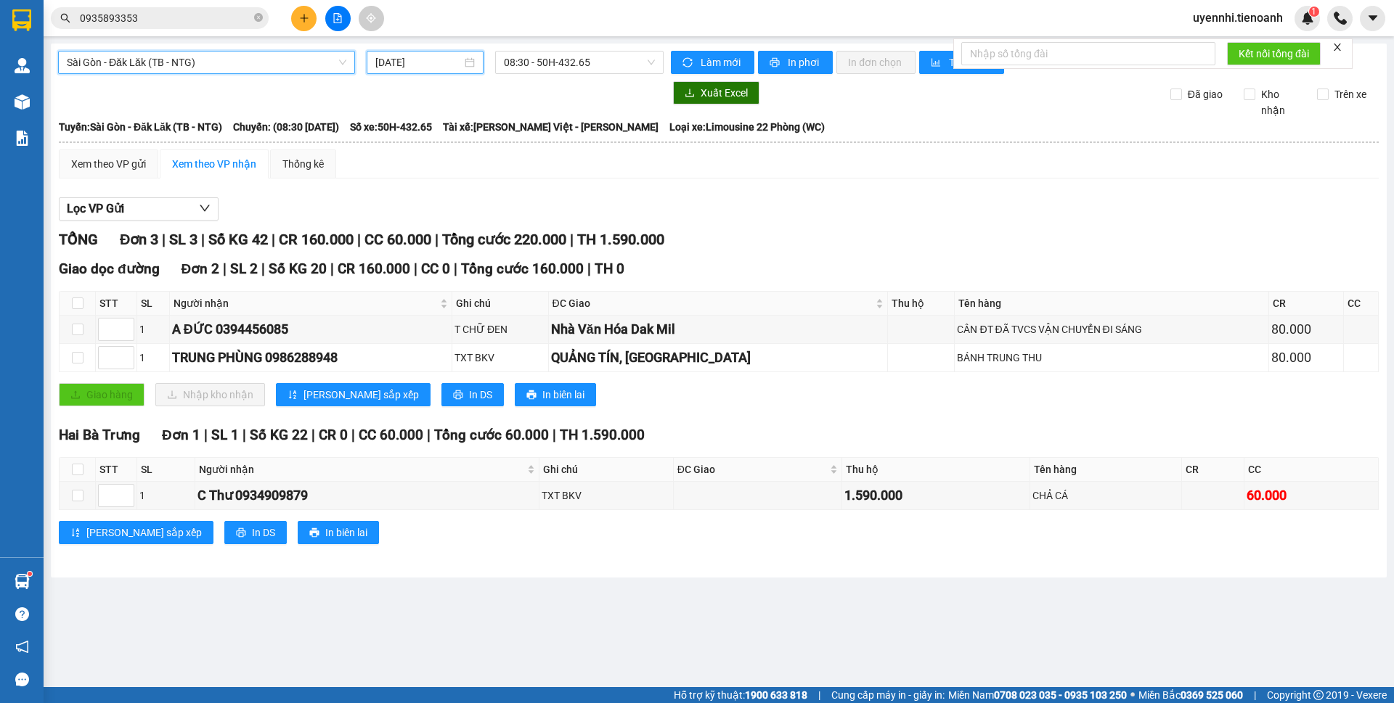
click at [443, 57] on input "[DATE]" at bounding box center [418, 62] width 86 height 16
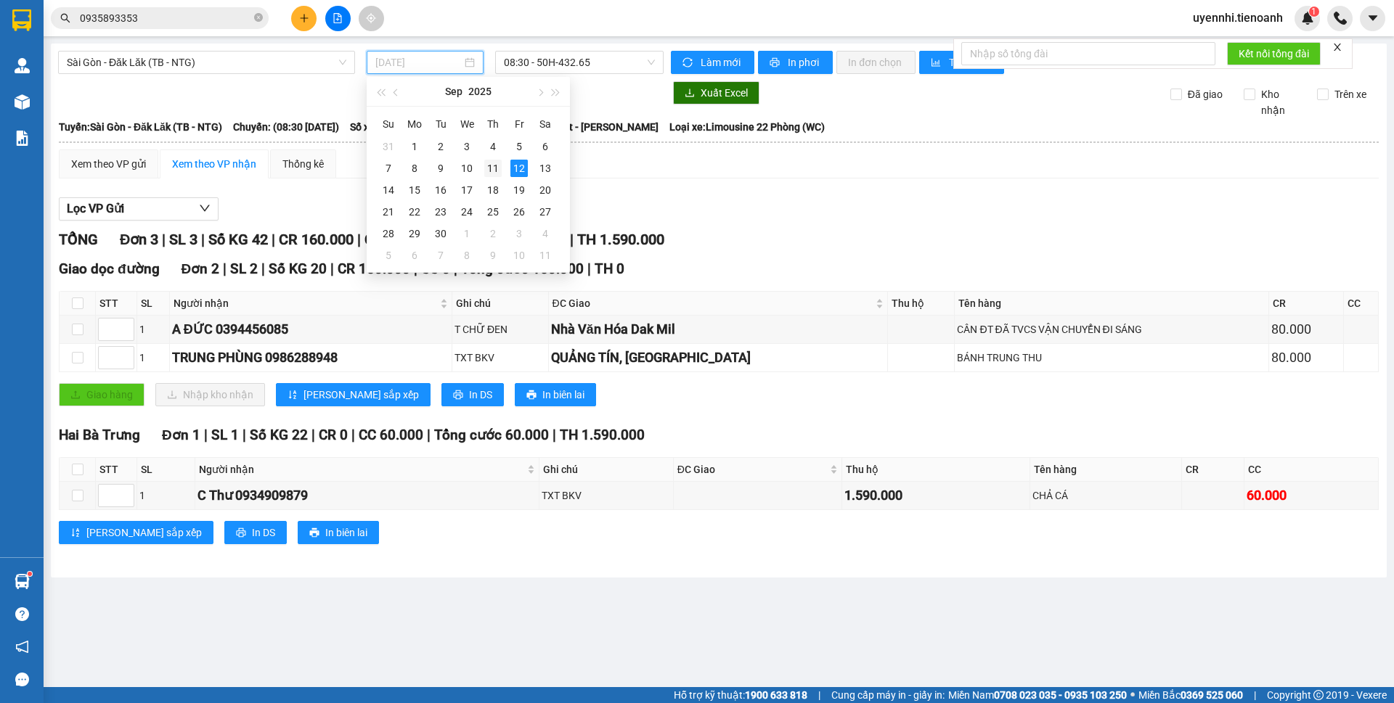
click at [494, 165] on div "11" at bounding box center [492, 168] width 17 height 17
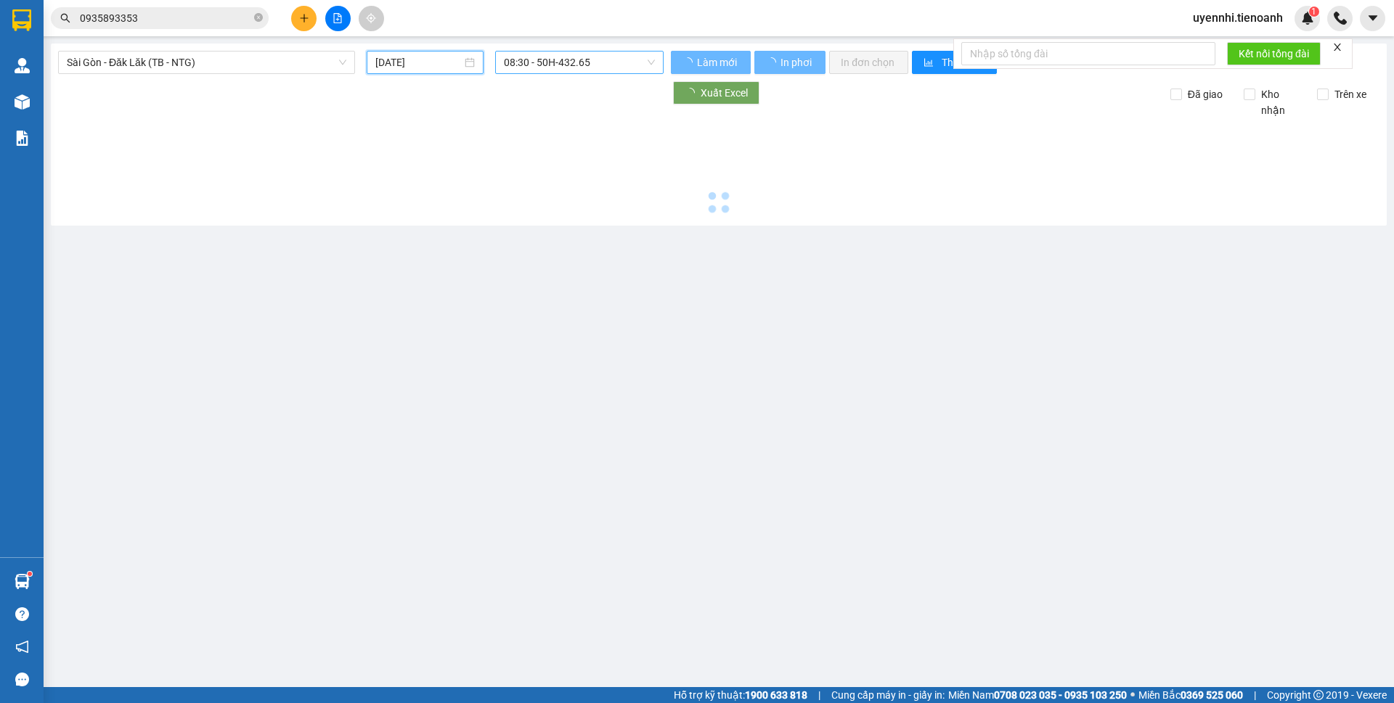
type input "[DATE]"
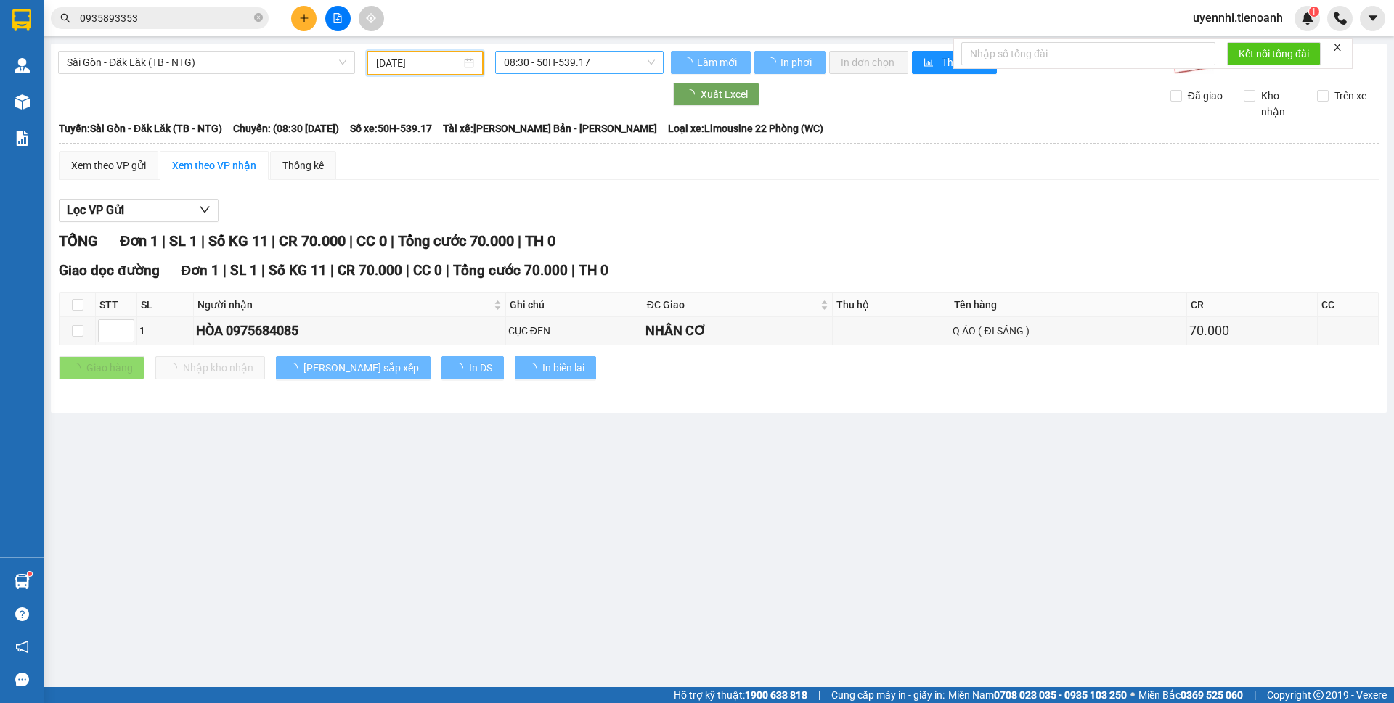
click at [557, 56] on span "08:30 - 50H-539.17" at bounding box center [579, 63] width 151 height 22
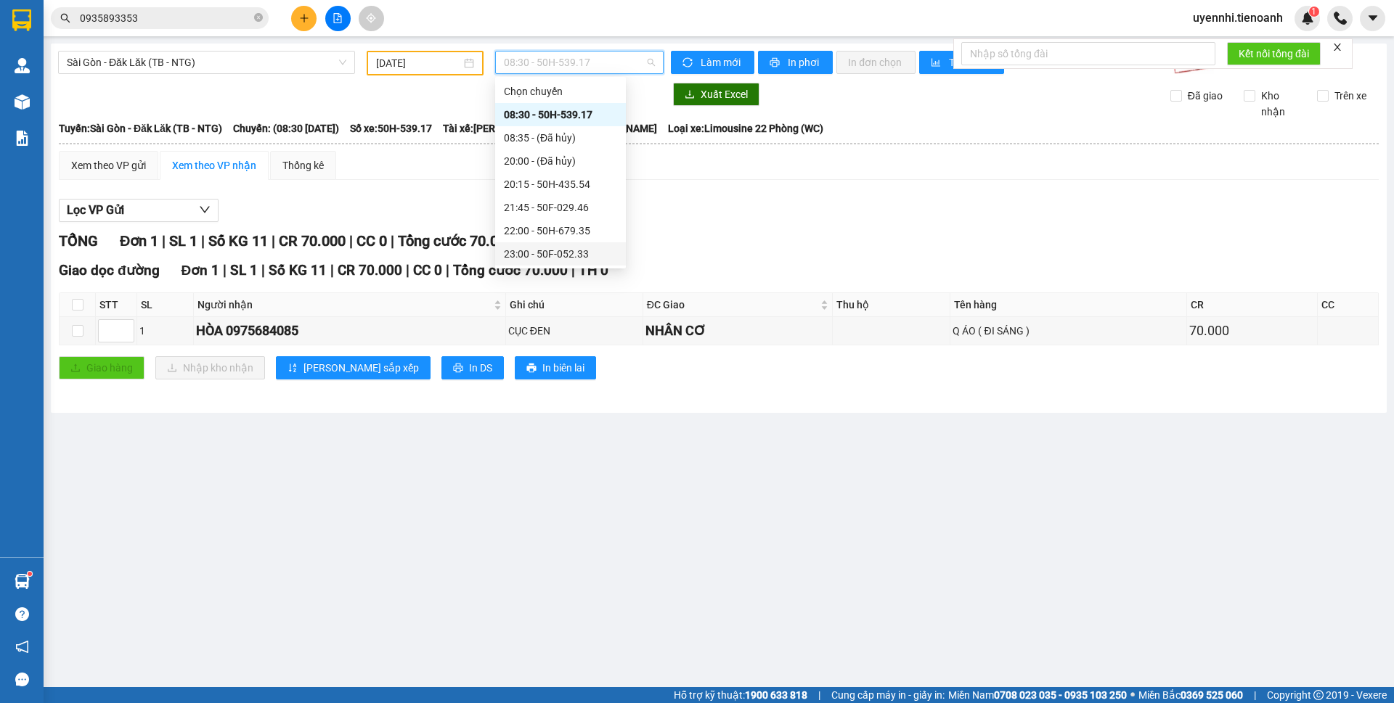
click at [518, 256] on div "23:00 - 50F-052.33" at bounding box center [560, 254] width 113 height 16
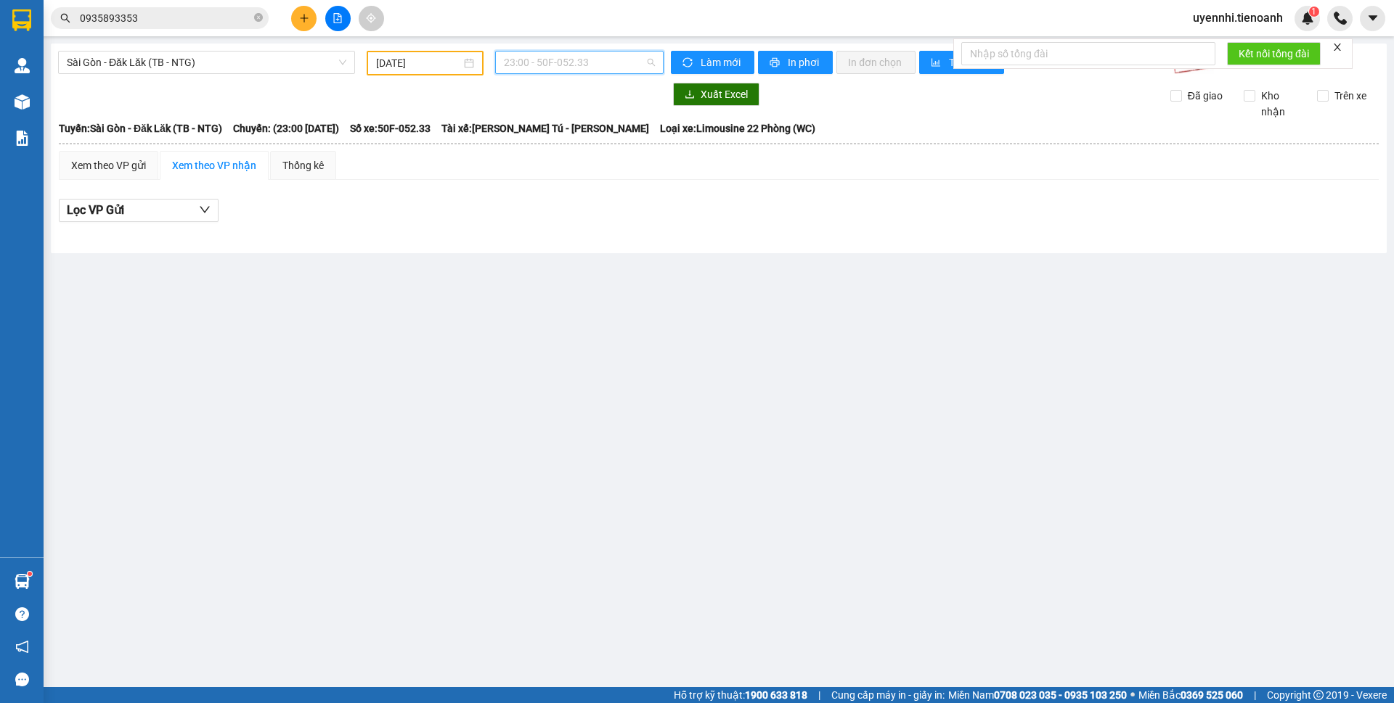
click at [523, 58] on span "23:00 - 50F-052.33" at bounding box center [579, 63] width 151 height 22
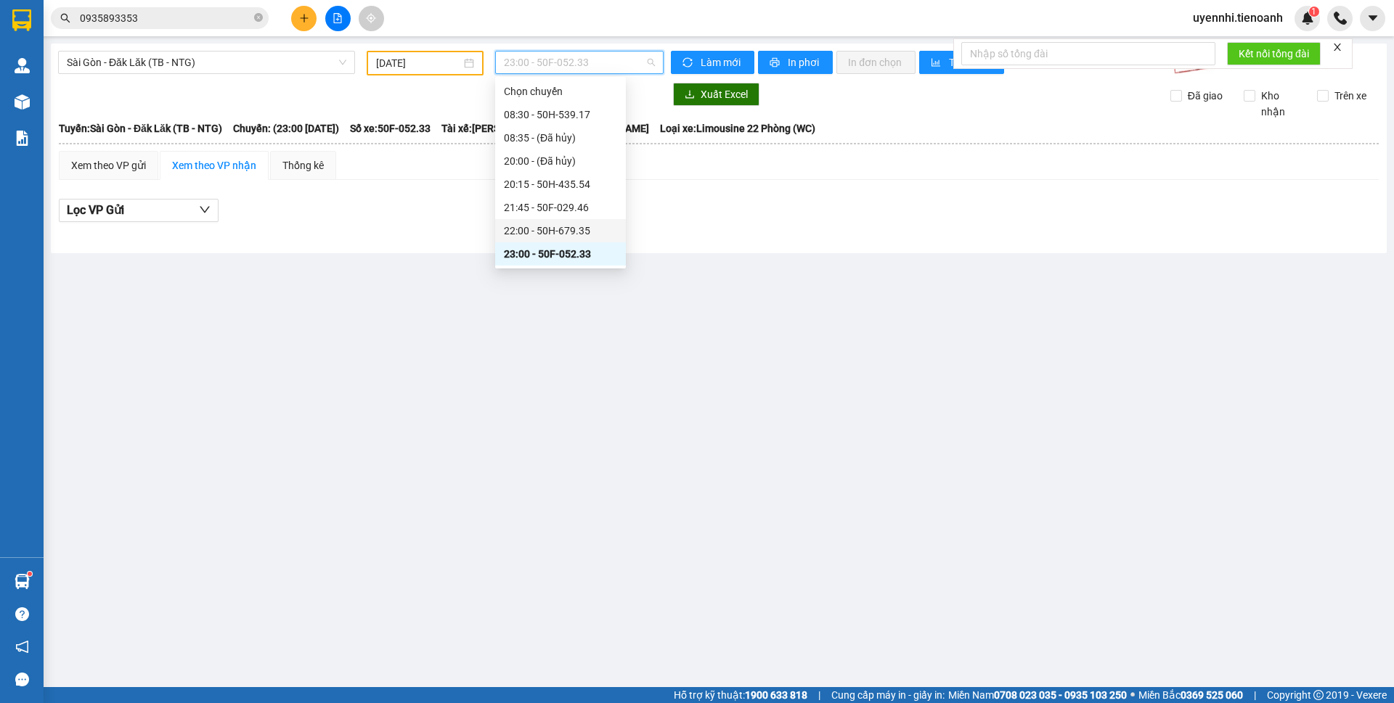
click at [536, 231] on div "22:00 - 50H-679.35" at bounding box center [560, 231] width 113 height 16
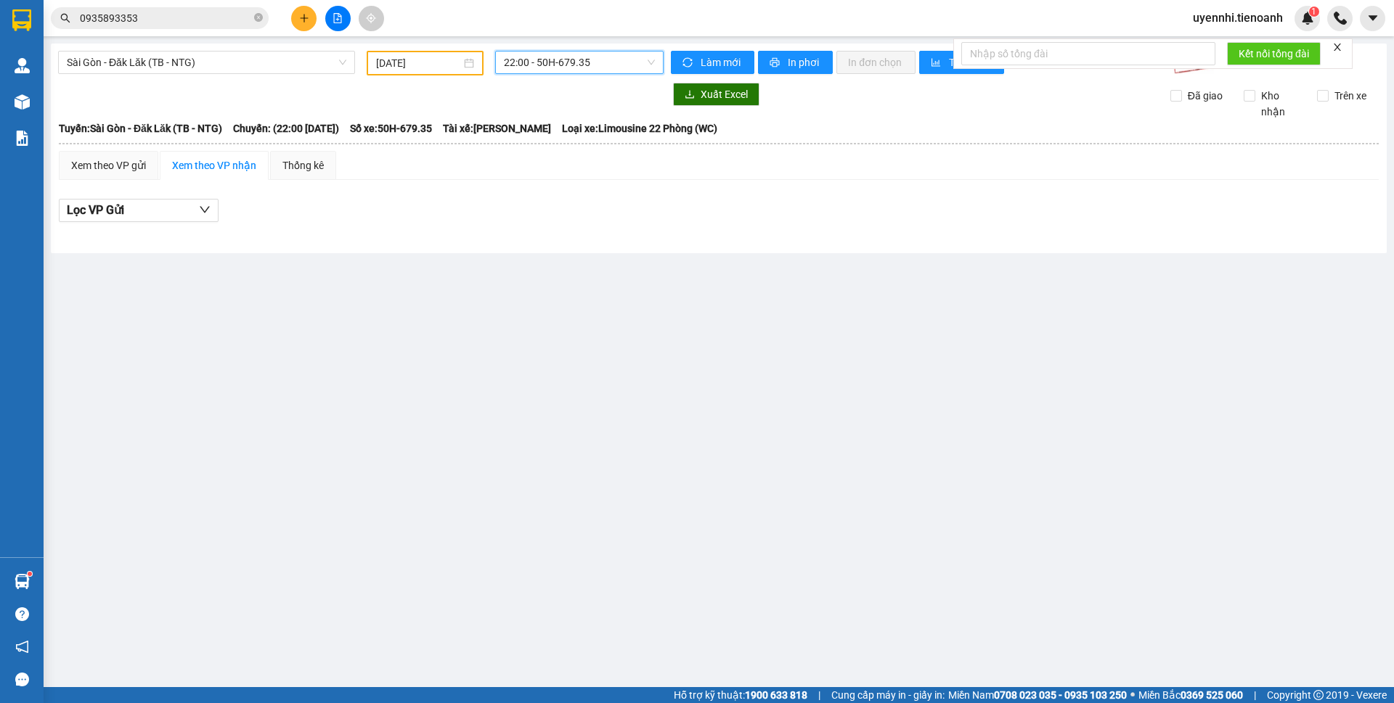
click at [512, 59] on span "22:00 - 50H-679.35" at bounding box center [579, 63] width 151 height 22
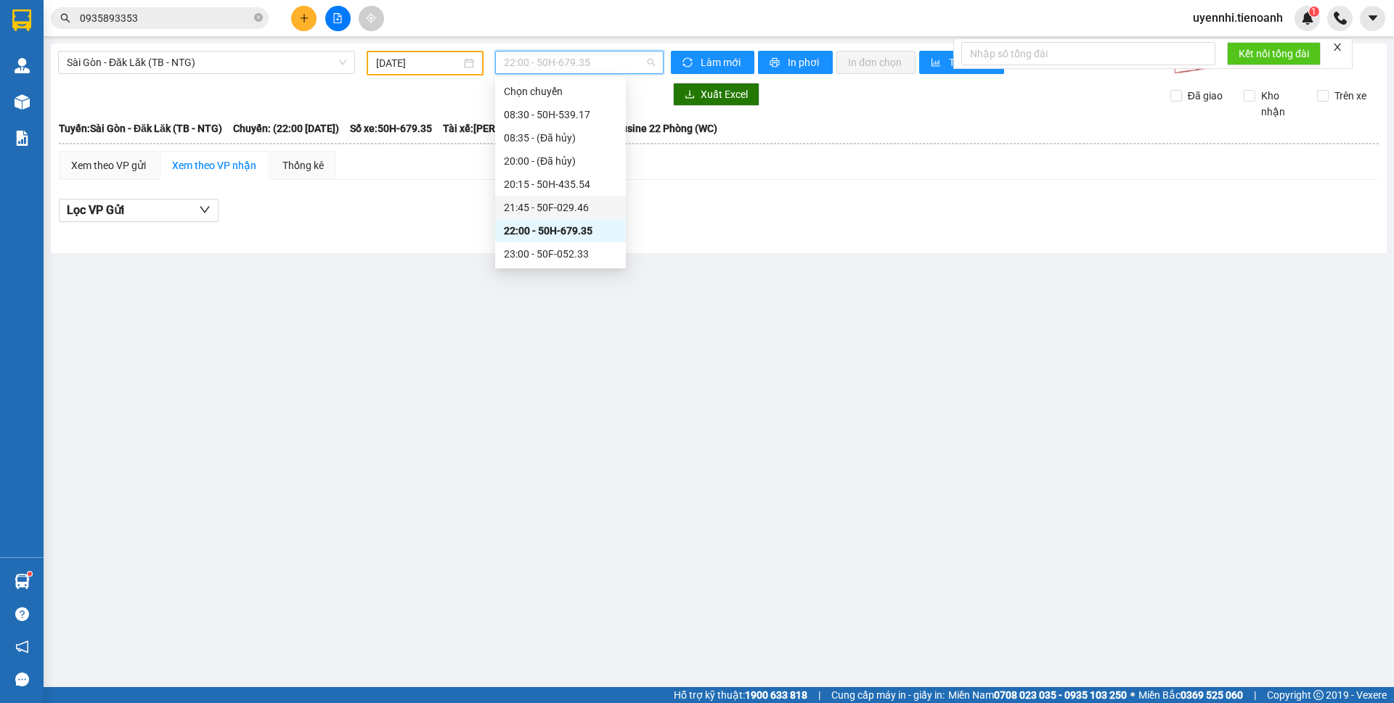
click at [529, 203] on div "21:45 - 50F-029.46" at bounding box center [560, 208] width 113 height 16
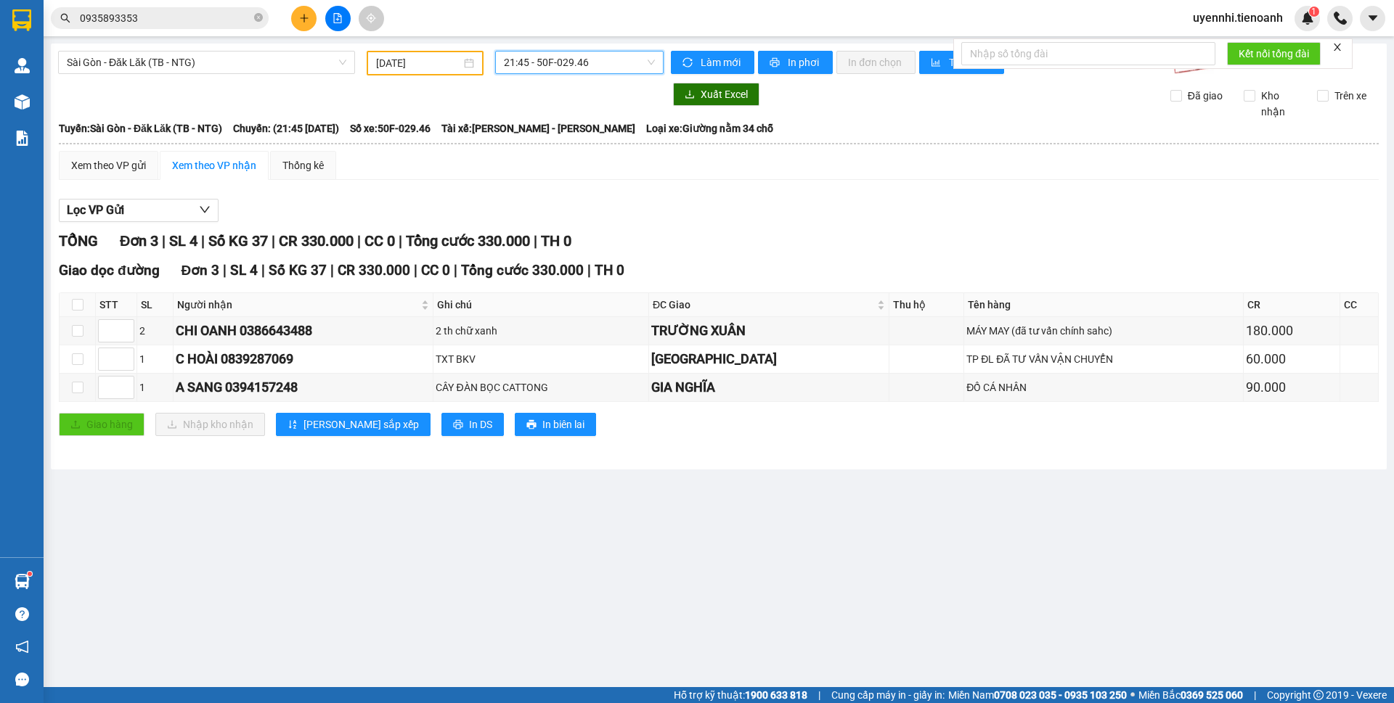
click at [525, 62] on span "21:45 - 50F-029.46" at bounding box center [579, 63] width 151 height 22
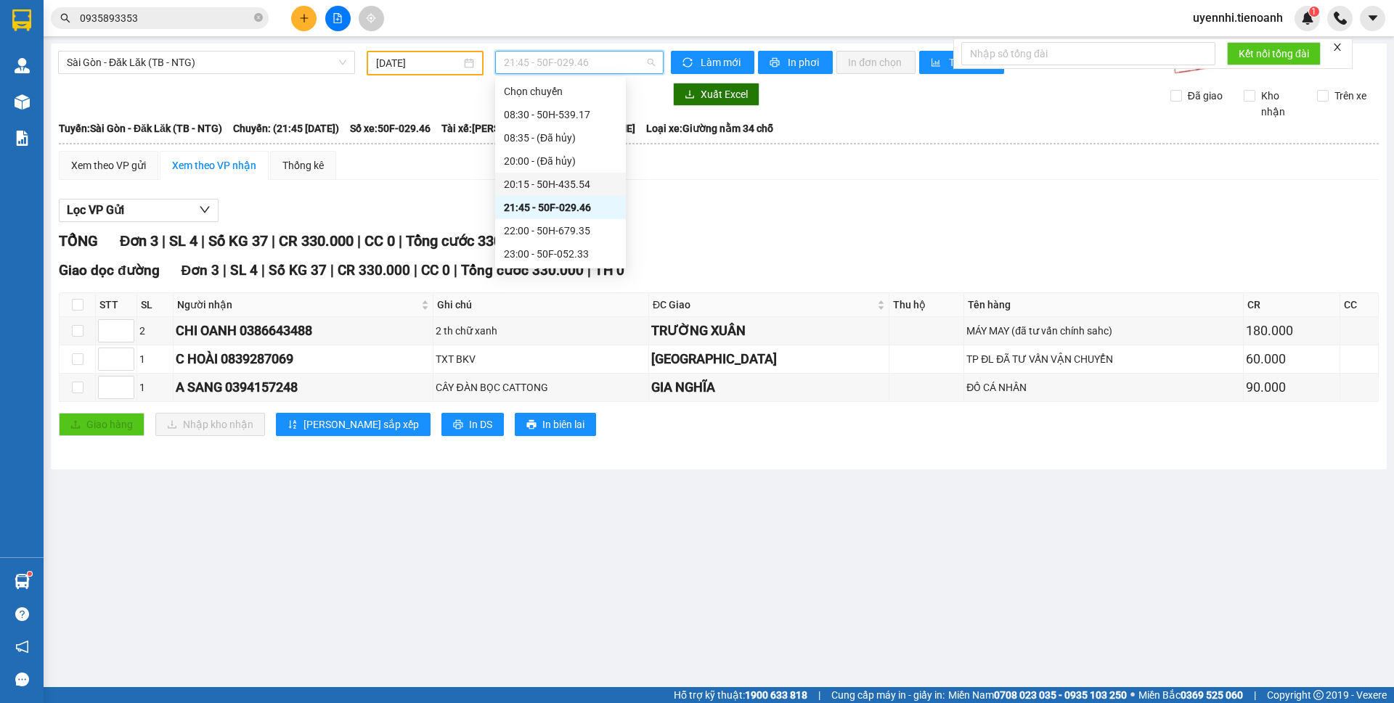
click at [526, 187] on div "20:15 - 50H-435.54" at bounding box center [560, 184] width 113 height 16
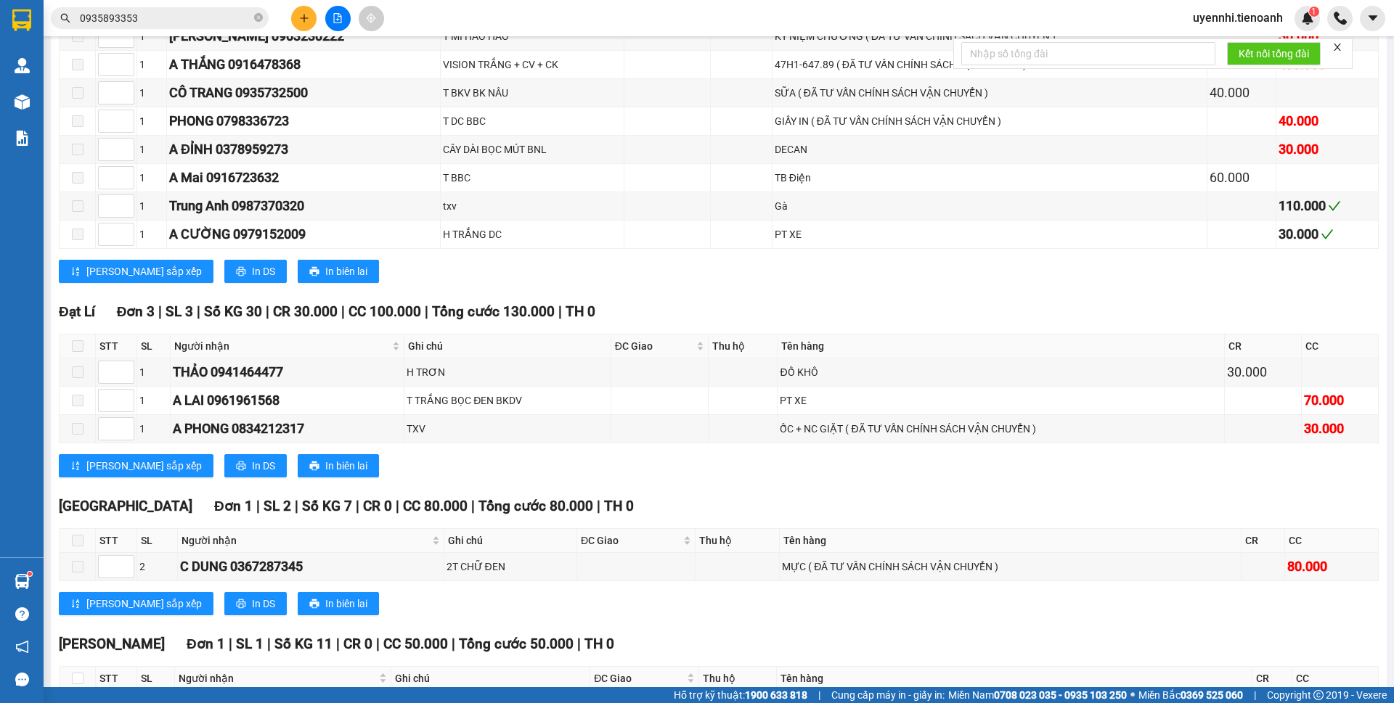
scroll to position [539, 0]
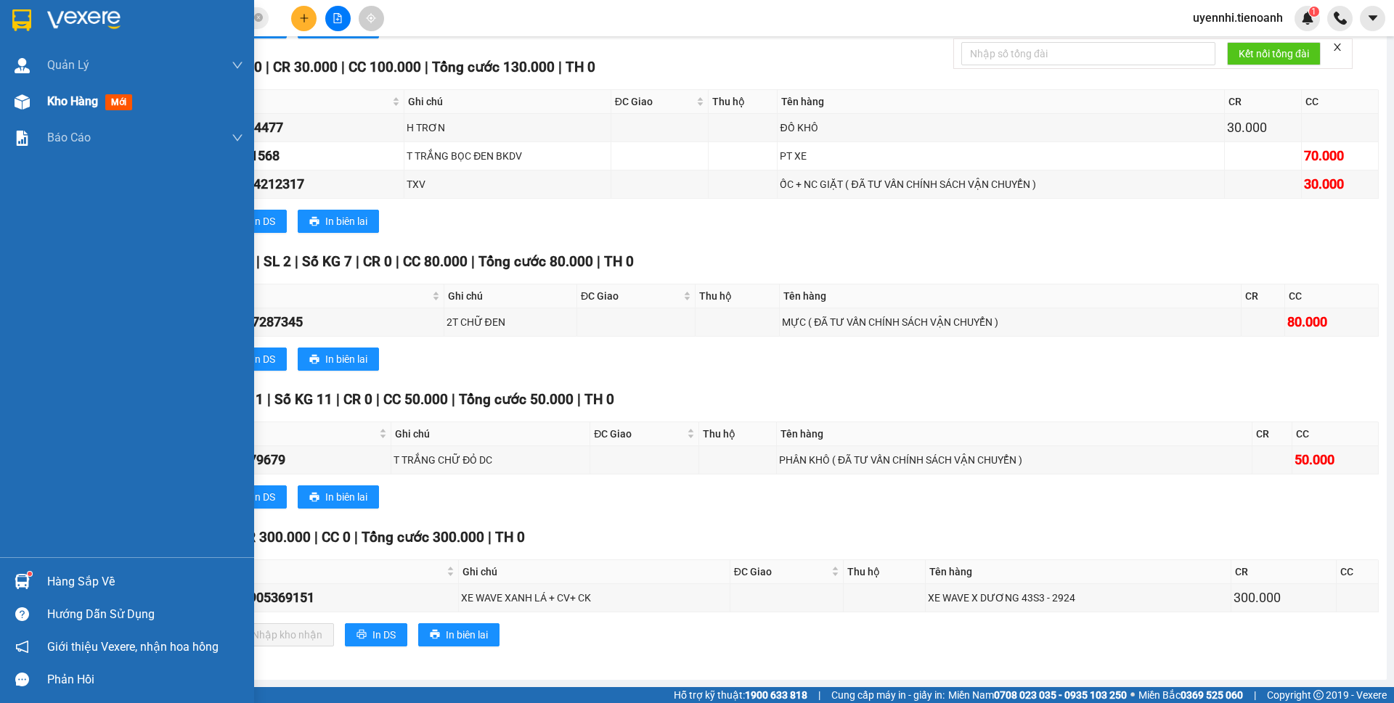
click at [35, 97] on div "Kho hàng mới" at bounding box center [127, 101] width 254 height 36
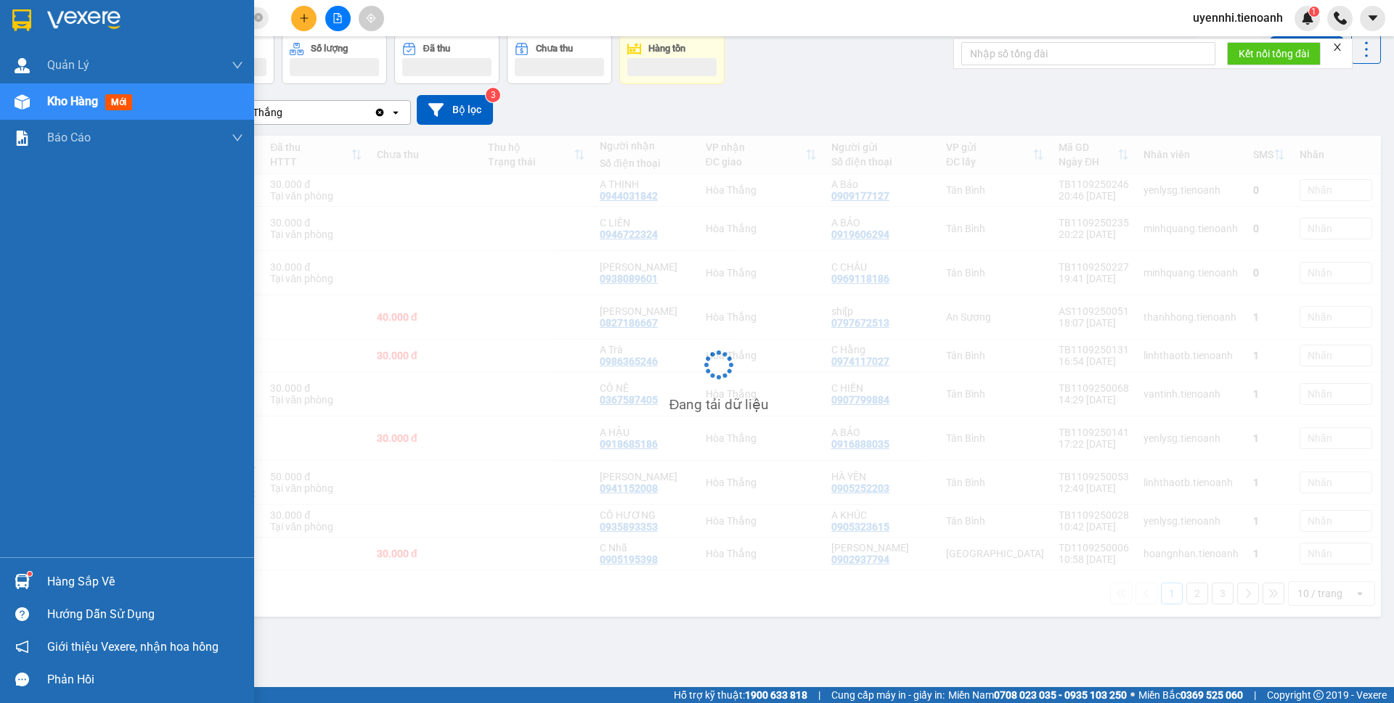
scroll to position [67, 0]
